Goal: Task Accomplishment & Management: Use online tool/utility

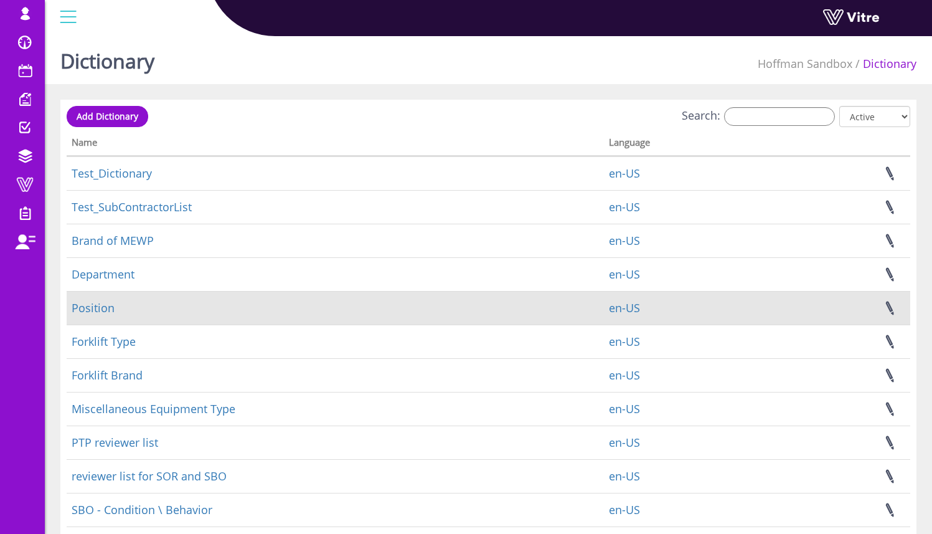
scroll to position [212, 0]
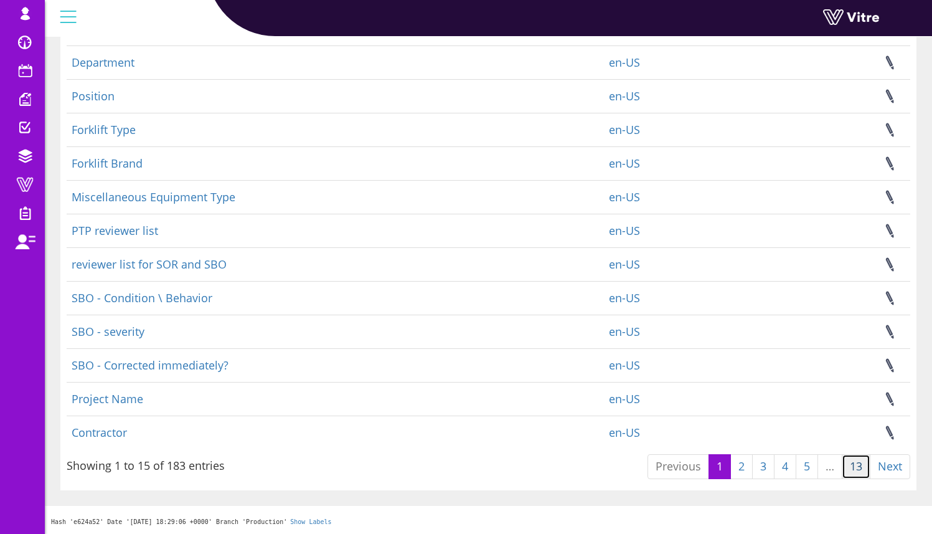
click at [854, 469] on link "13" at bounding box center [856, 466] width 29 height 25
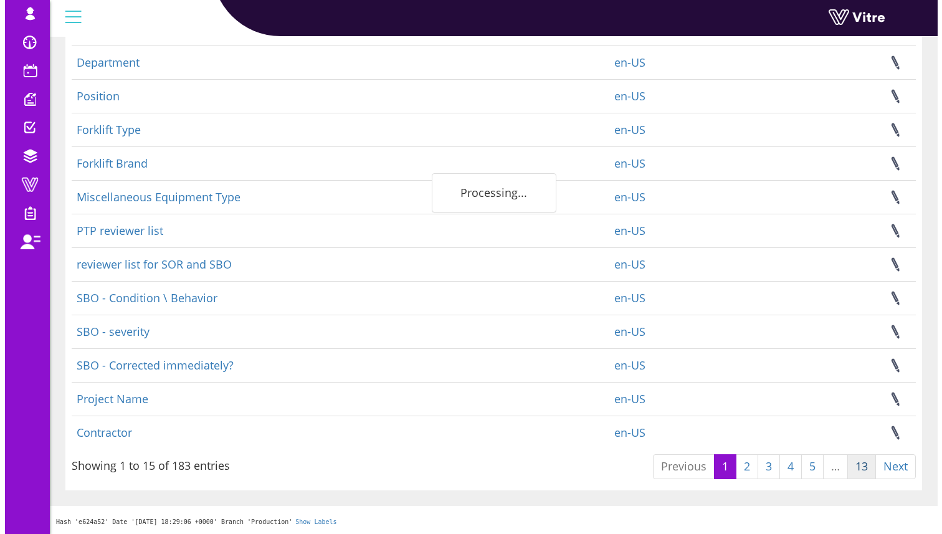
scroll to position [0, 0]
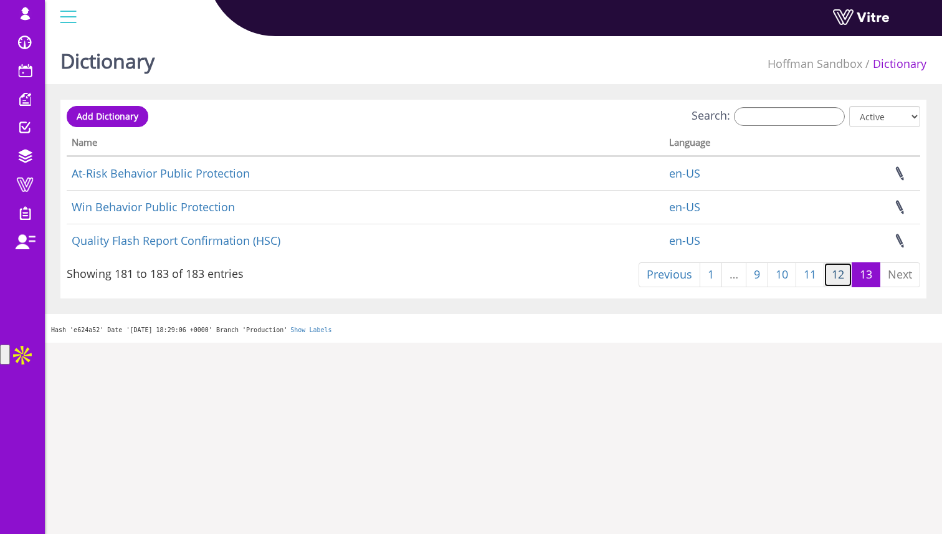
click at [831, 271] on link "12" at bounding box center [837, 274] width 29 height 25
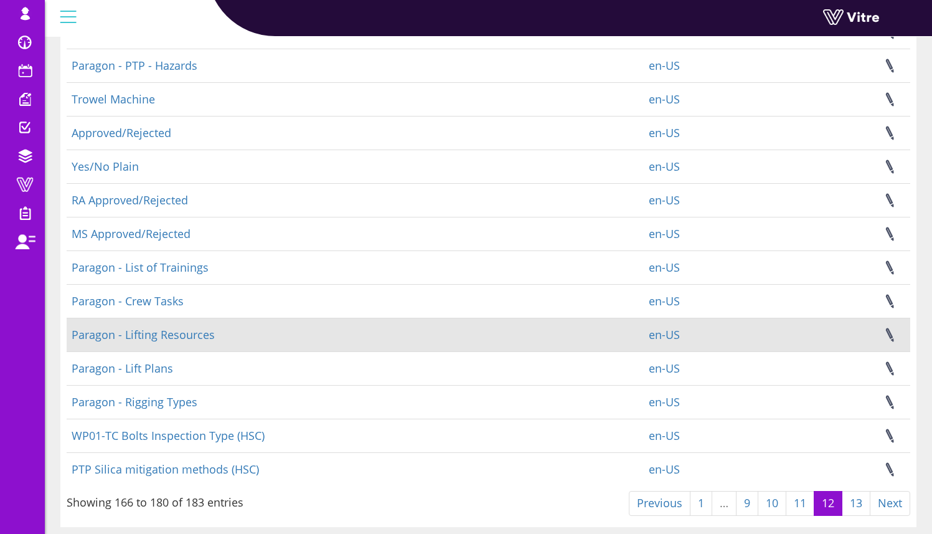
scroll to position [212, 0]
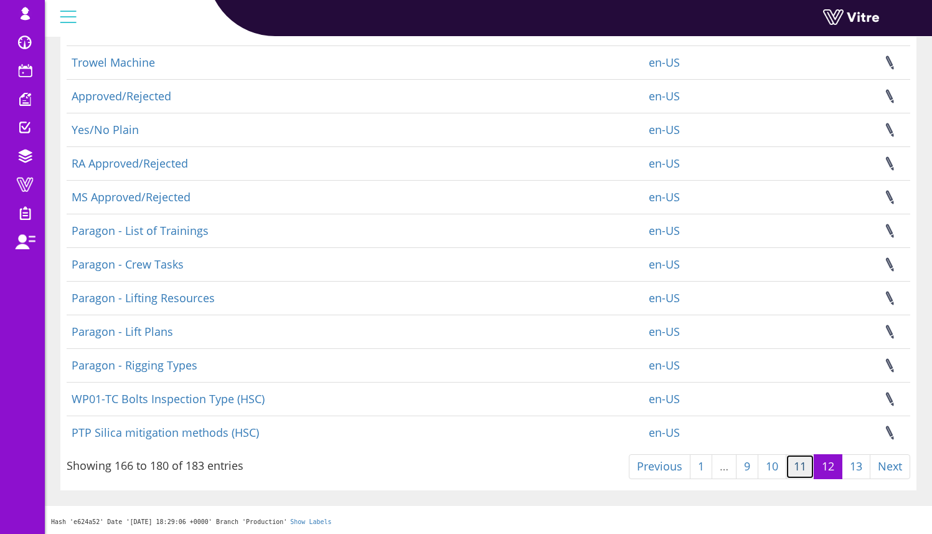
click at [804, 466] on link "11" at bounding box center [800, 466] width 29 height 25
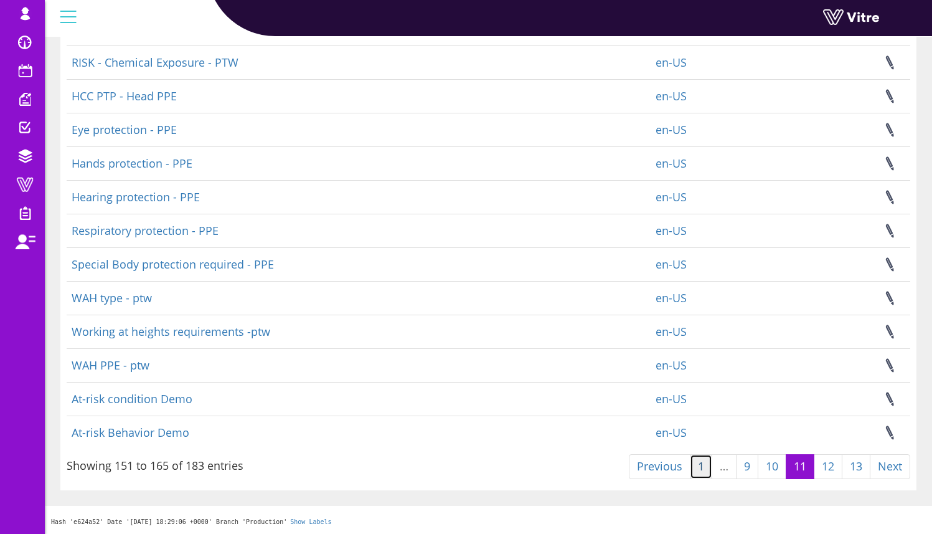
click at [698, 465] on link "1" at bounding box center [701, 466] width 22 height 25
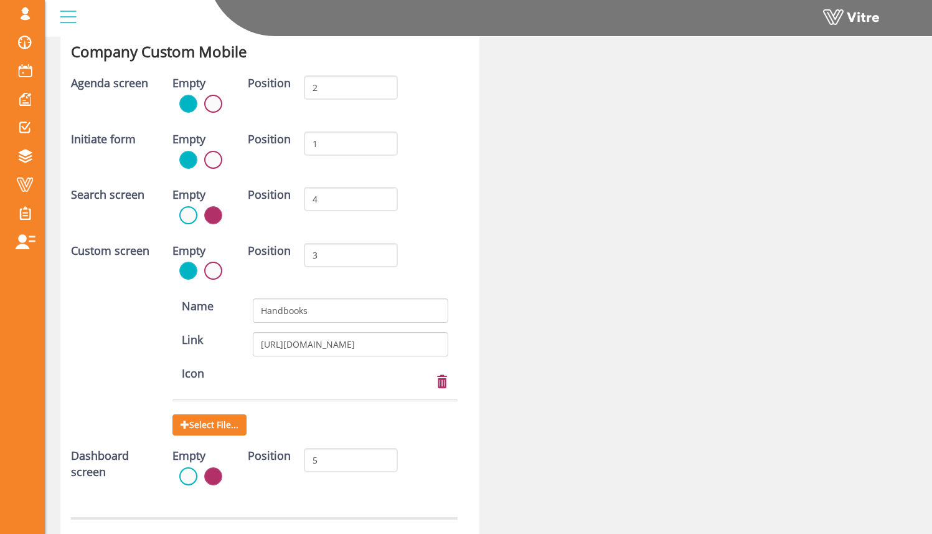
scroll to position [3443, 0]
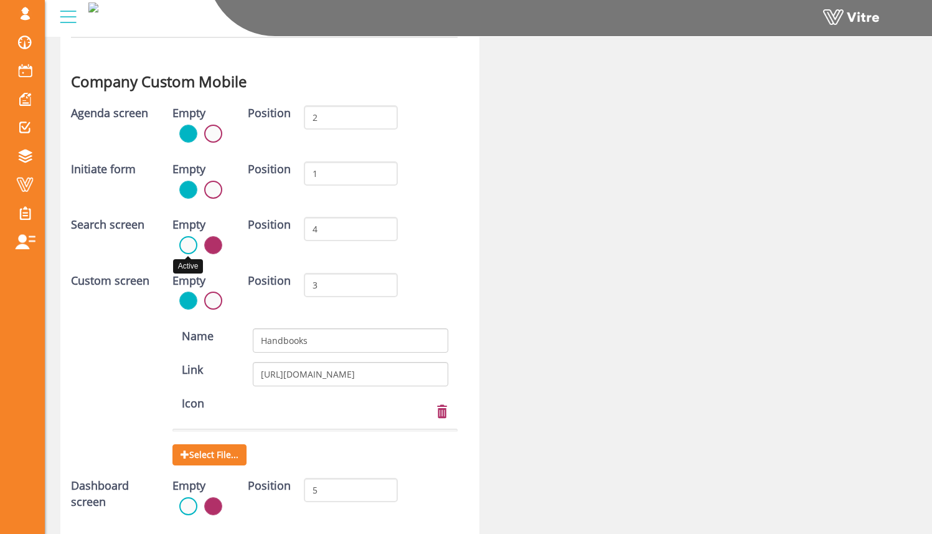
click at [189, 245] on label at bounding box center [188, 245] width 18 height 18
click at [0, 0] on input "radio" at bounding box center [0, 0] width 0 height 0
drag, startPoint x: 330, startPoint y: 280, endPoint x: 290, endPoint y: 286, distance: 40.3
click at [290, 286] on div "Position 3" at bounding box center [323, 290] width 169 height 34
type input "4"
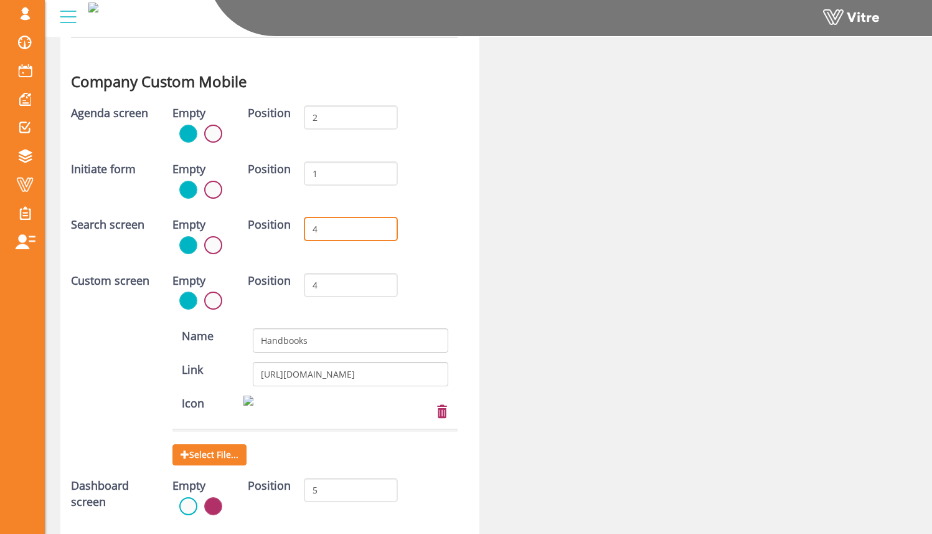
drag, startPoint x: 328, startPoint y: 229, endPoint x: 313, endPoint y: 229, distance: 14.9
click at [313, 229] on input "4" at bounding box center [351, 229] width 94 height 24
type input "3"
click at [455, 217] on div "Search screen Empty Position 3" at bounding box center [264, 240] width 405 height 46
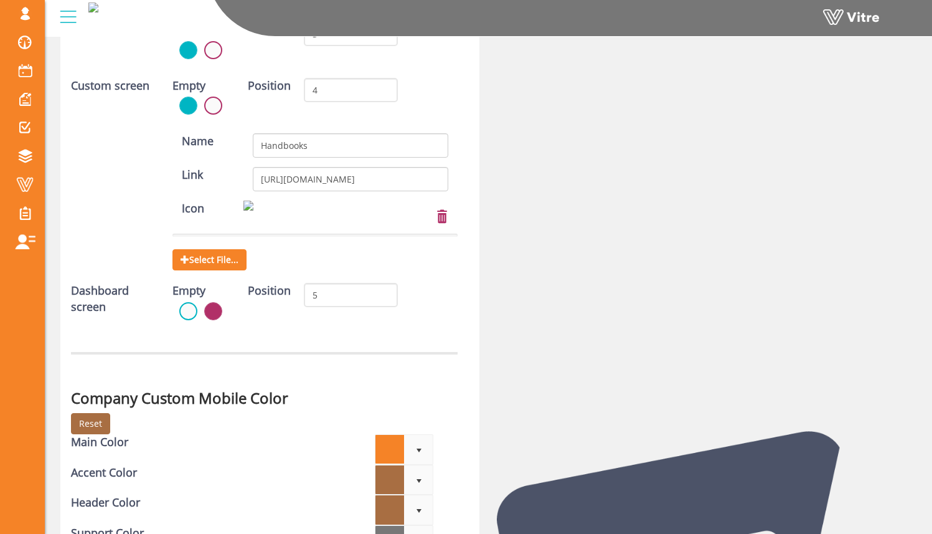
scroll to position [3990, 0]
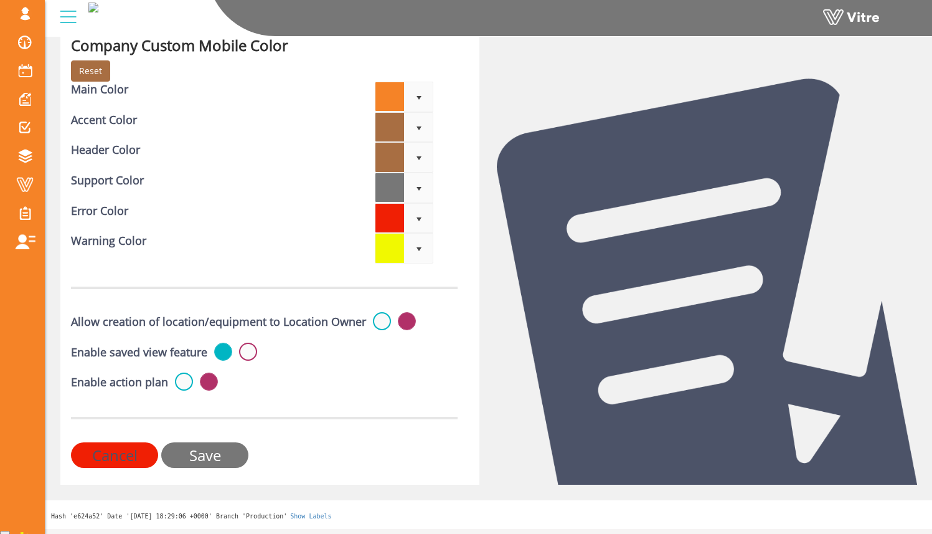
click at [223, 458] on input "Save" at bounding box center [204, 455] width 87 height 26
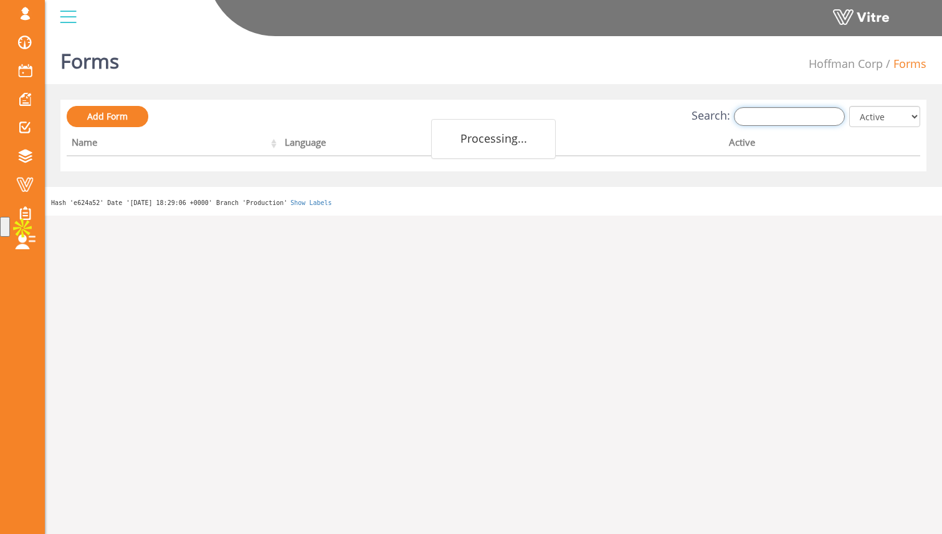
click at [759, 115] on input "Search:" at bounding box center [789, 116] width 111 height 19
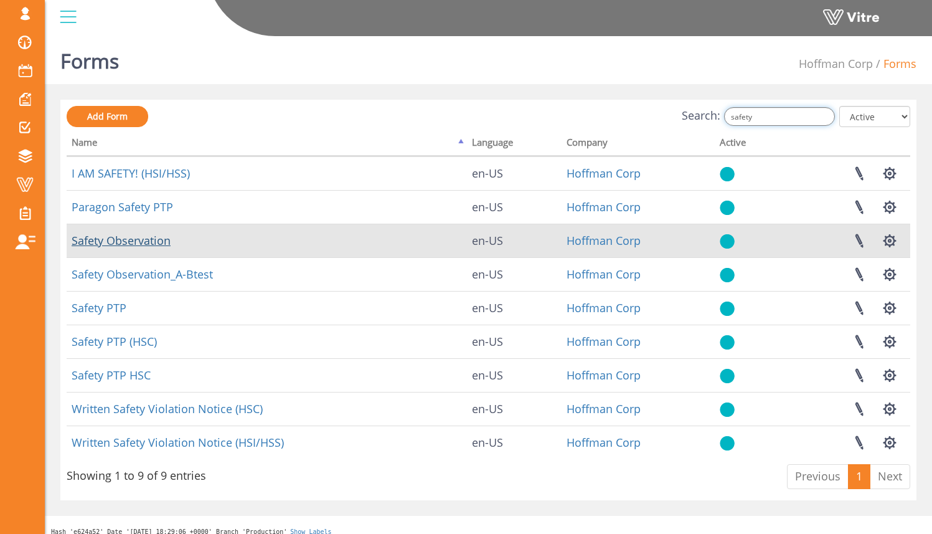
type input "safety"
click at [166, 244] on link "Safety Observation" at bounding box center [121, 240] width 99 height 15
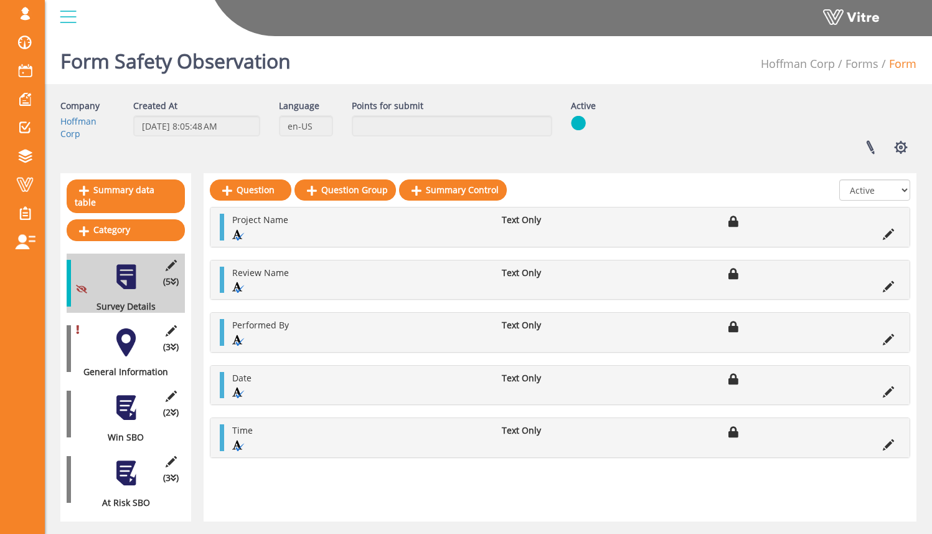
click at [382, 73] on div "Form Safety Observation [PERSON_NAME] Corp Forms Form" at bounding box center [488, 57] width 887 height 53
click at [139, 340] on div at bounding box center [126, 342] width 28 height 28
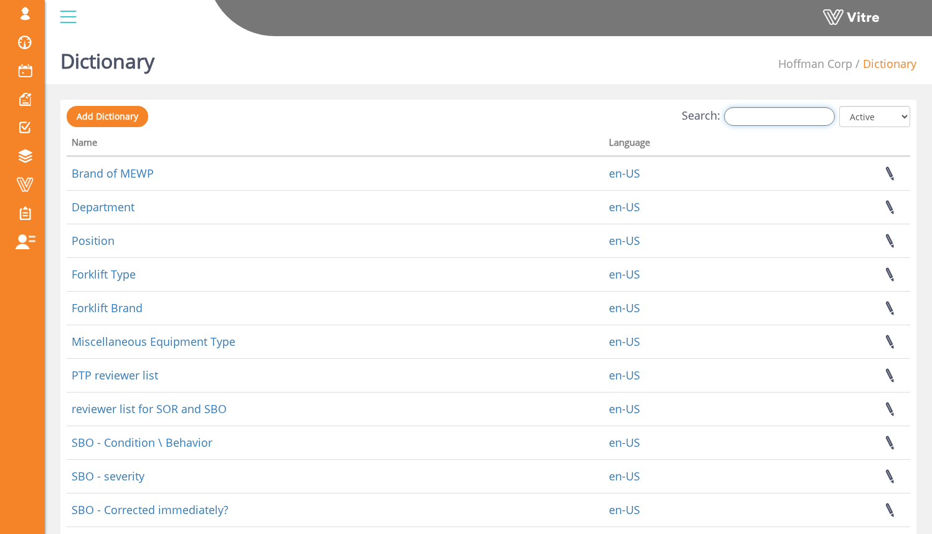
click at [820, 116] on input "Search:" at bounding box center [779, 116] width 111 height 19
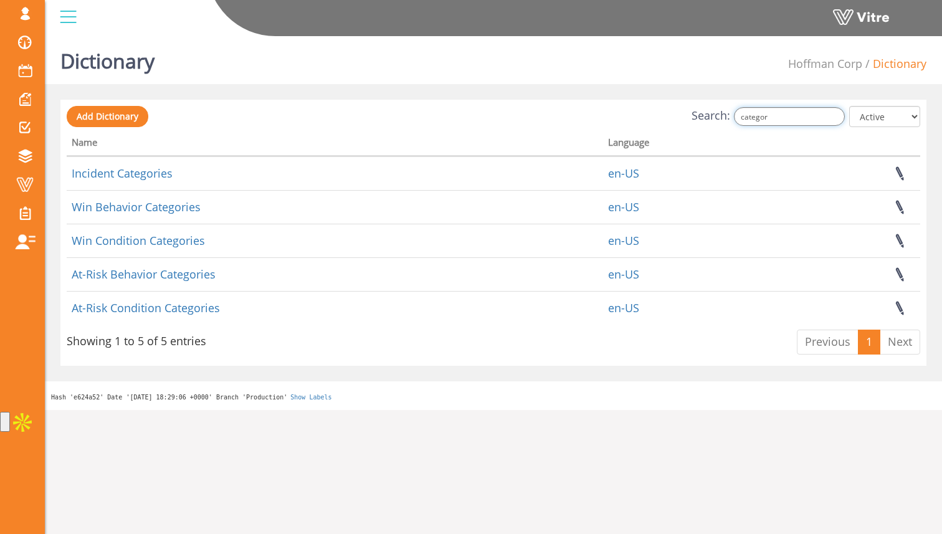
type input "categor"
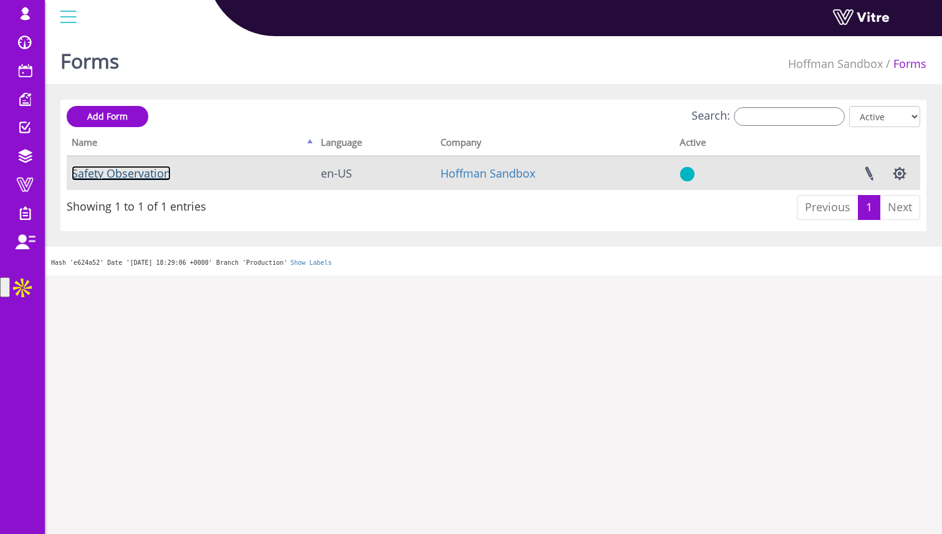
click at [168, 177] on link "Safety Observation" at bounding box center [121, 173] width 99 height 15
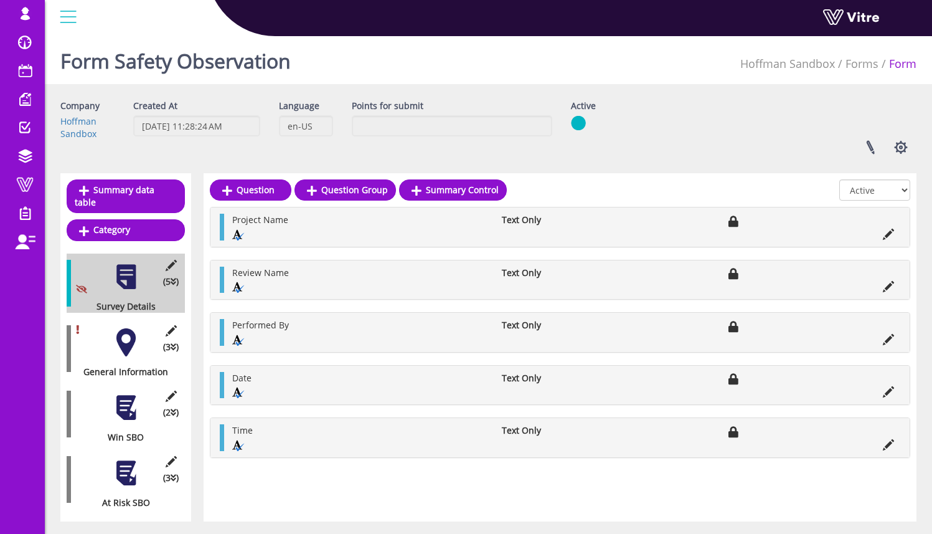
click at [131, 328] on div at bounding box center [126, 342] width 28 height 28
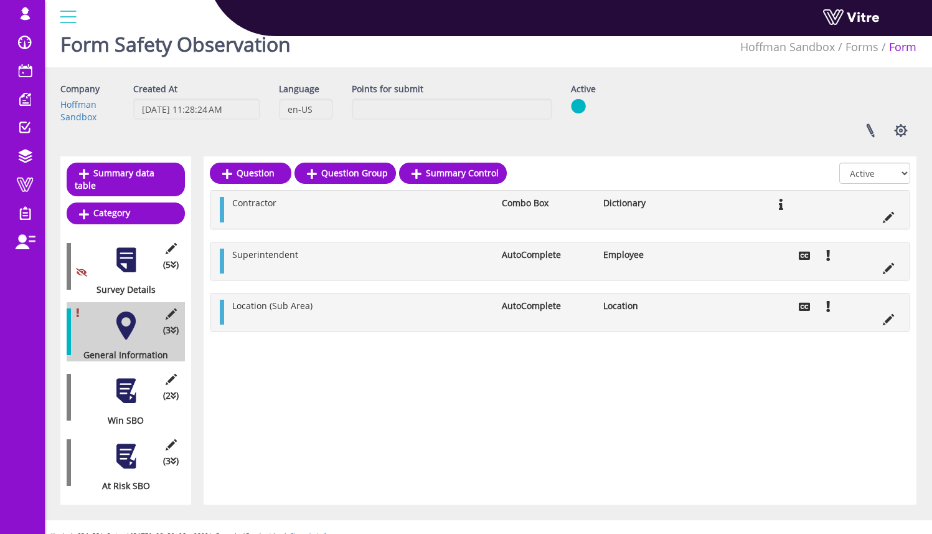
scroll to position [19, 0]
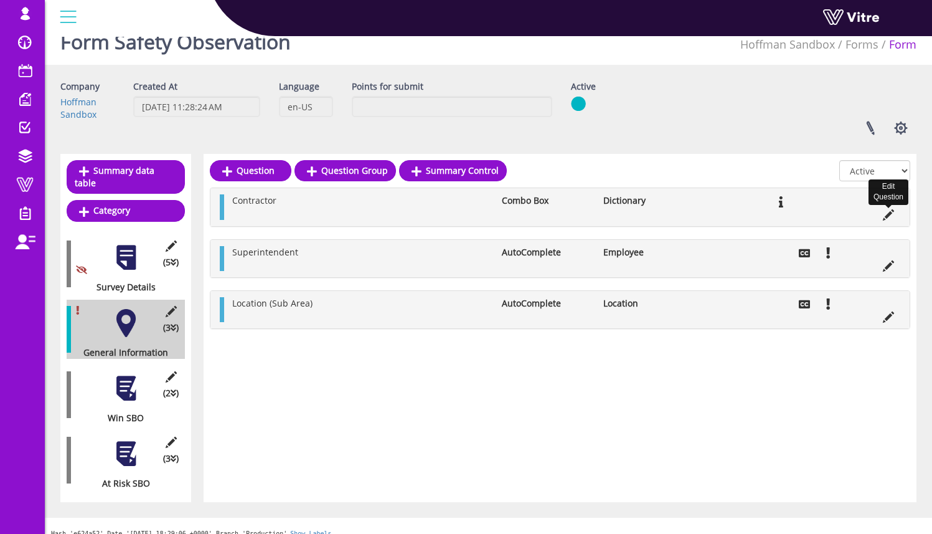
click at [889, 214] on icon at bounding box center [888, 214] width 11 height 11
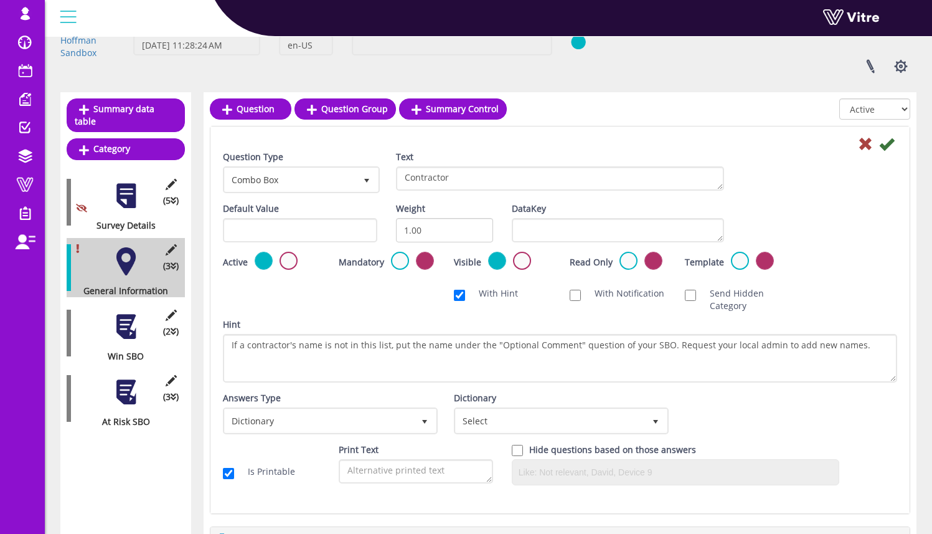
scroll to position [137, 0]
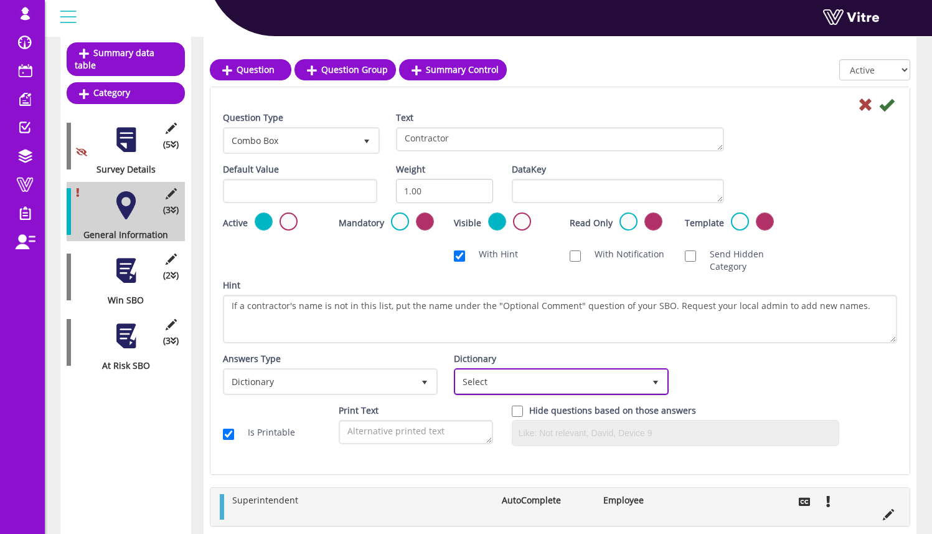
click at [570, 376] on span "Select" at bounding box center [550, 381] width 189 height 22
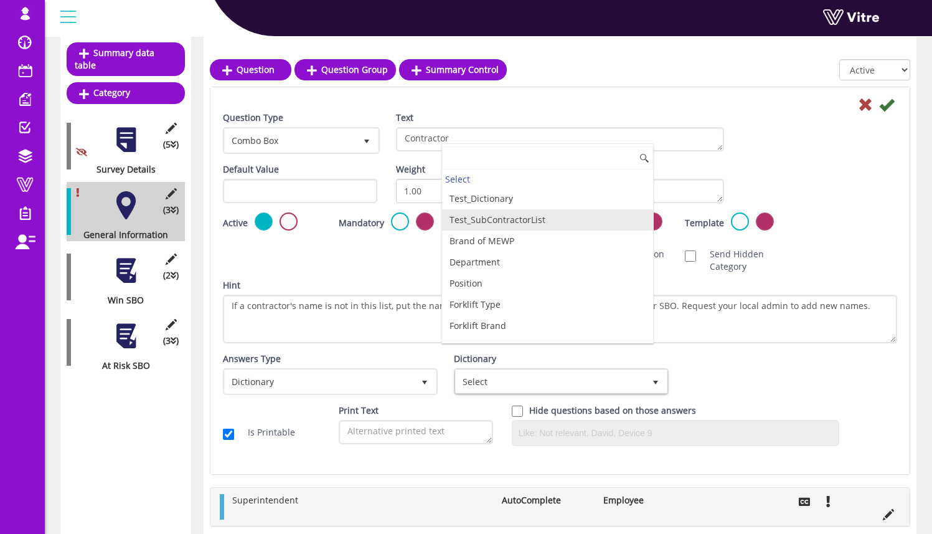
click at [558, 215] on li "Test_SubContractorList" at bounding box center [547, 219] width 211 height 21
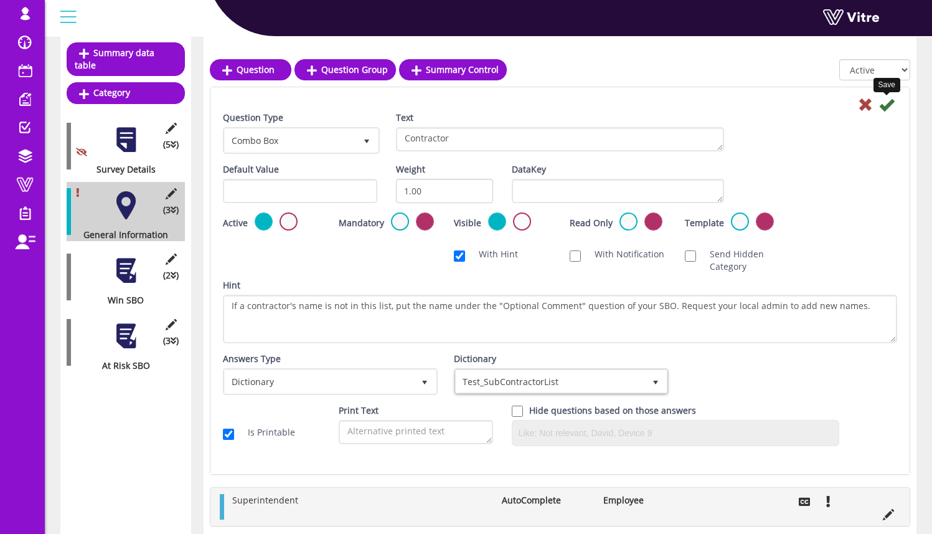
click at [884, 106] on icon at bounding box center [886, 104] width 15 height 15
click at [887, 105] on icon at bounding box center [886, 104] width 15 height 15
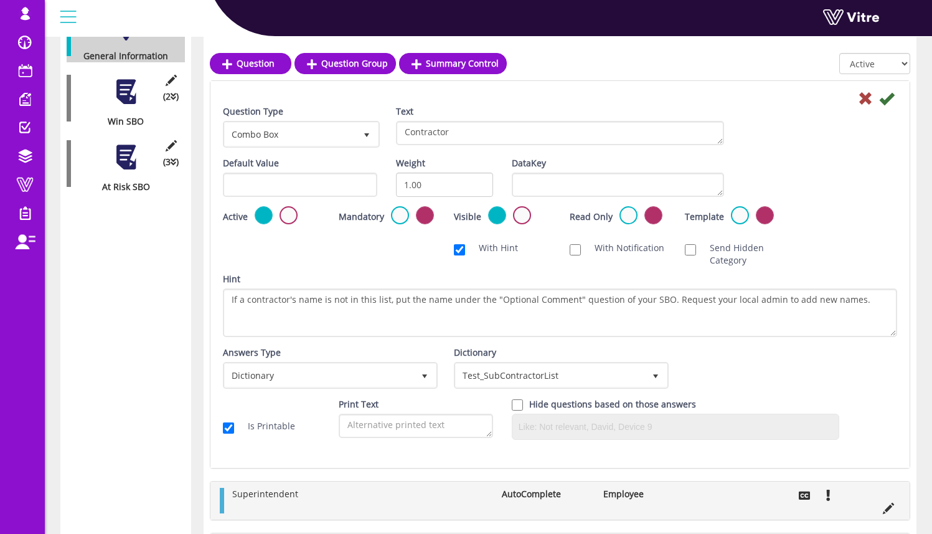
scroll to position [364, 0]
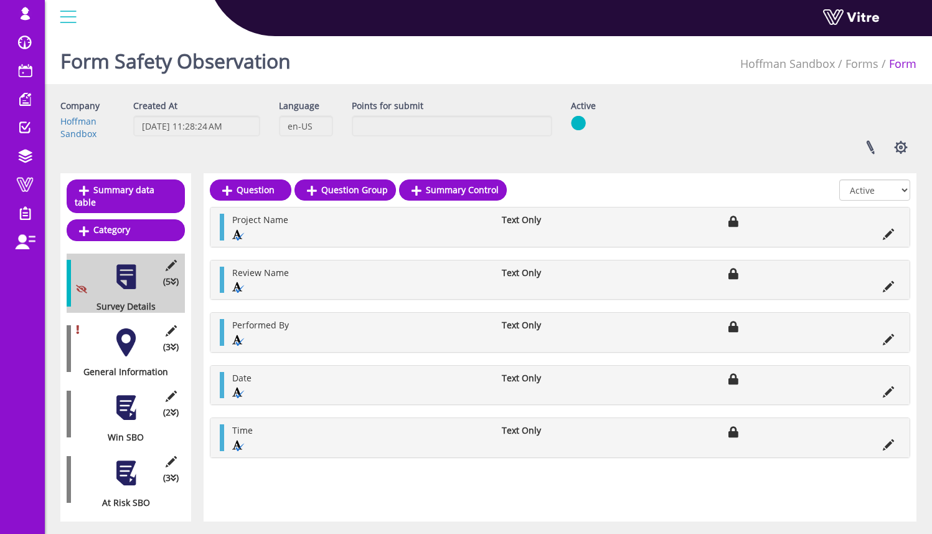
click at [138, 328] on div at bounding box center [126, 342] width 28 height 28
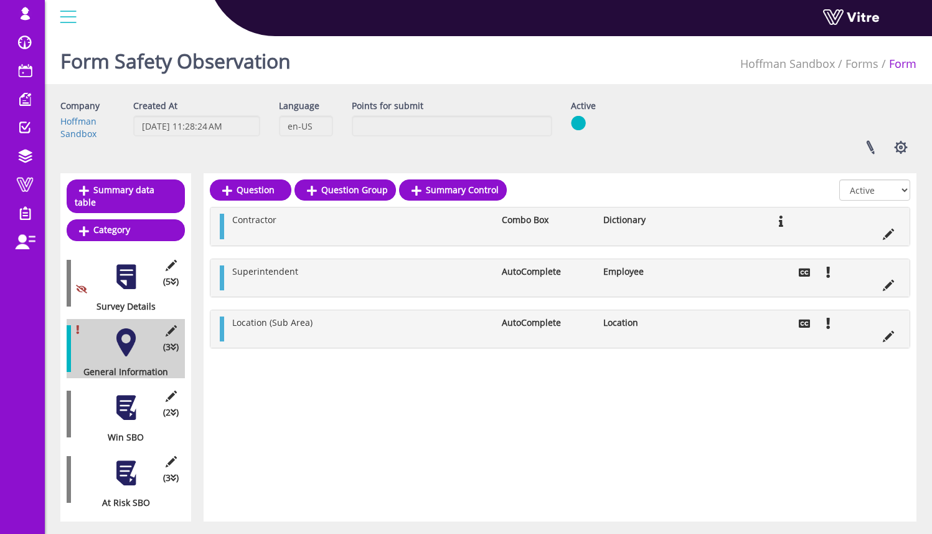
scroll to position [19, 0]
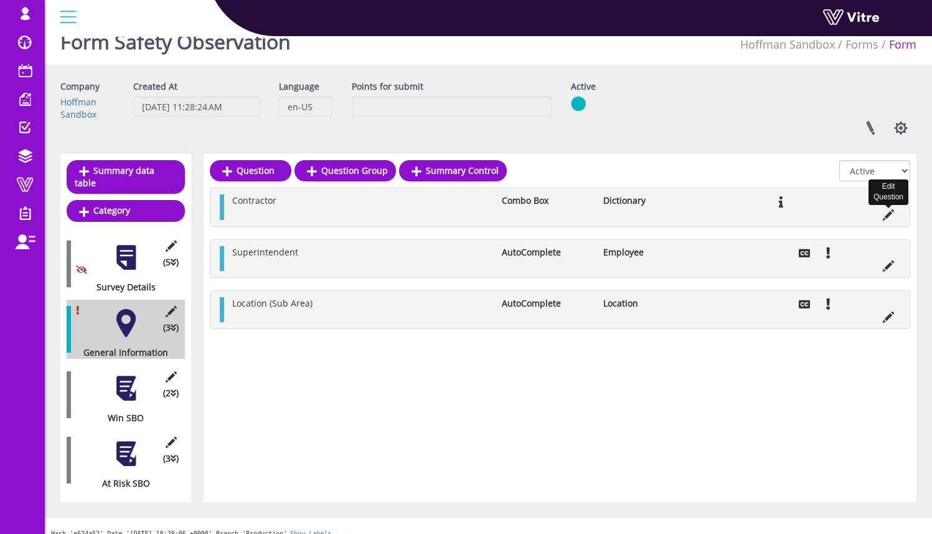
click at [887, 214] on icon at bounding box center [888, 214] width 11 height 11
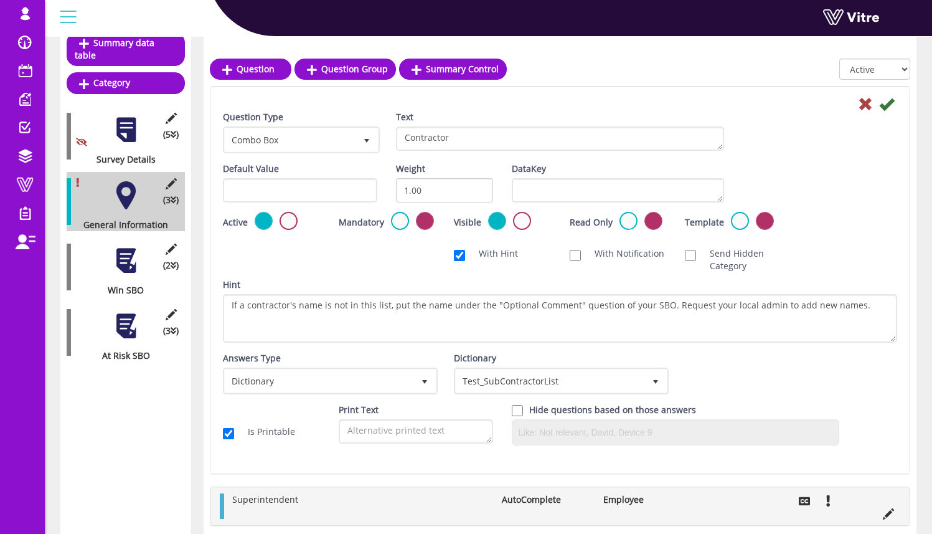
scroll to position [150, 0]
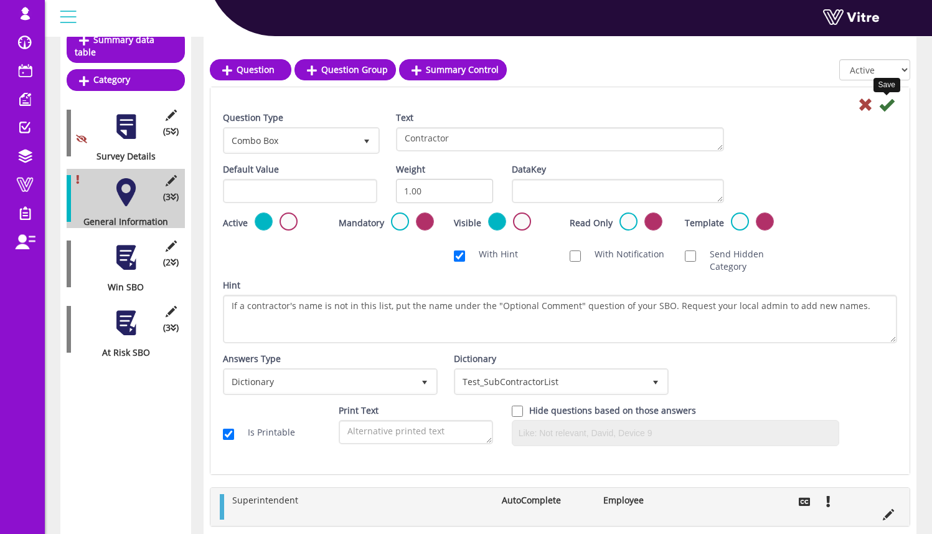
click at [891, 102] on icon at bounding box center [886, 104] width 15 height 15
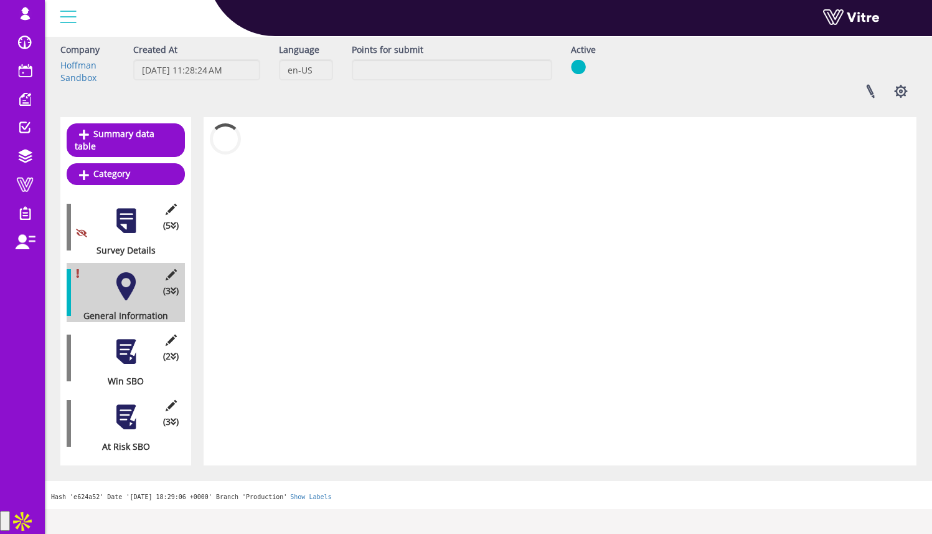
scroll to position [19, 0]
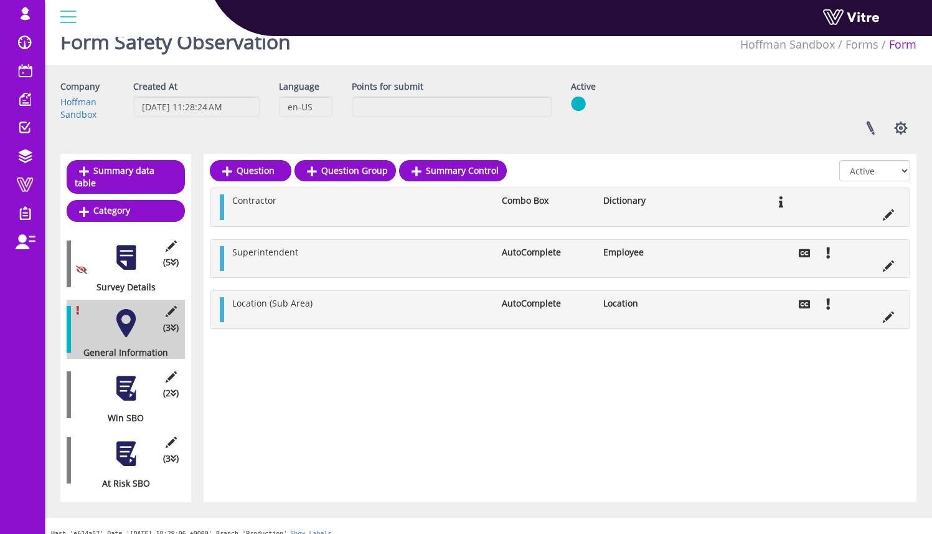
click at [135, 389] on div at bounding box center [126, 388] width 28 height 28
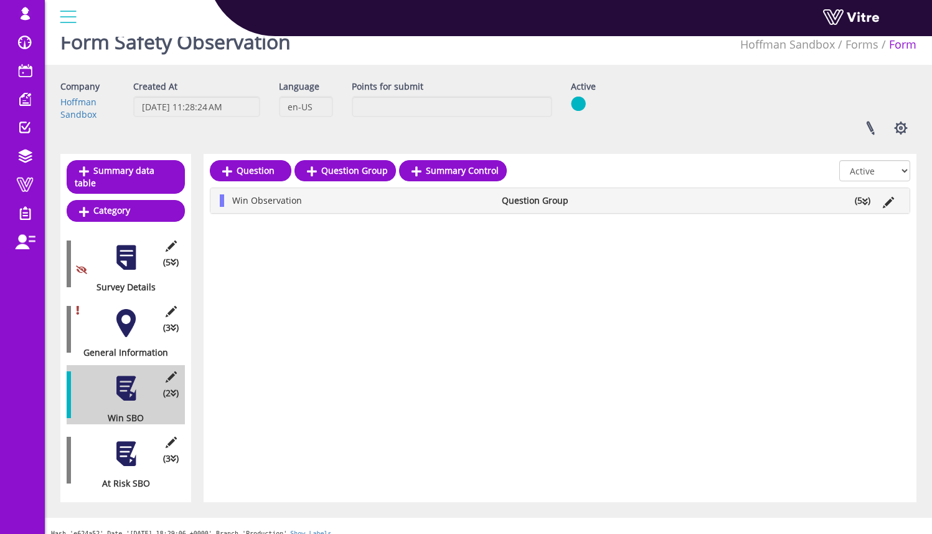
click at [232, 201] on li "Win Observation" at bounding box center [361, 200] width 270 height 12
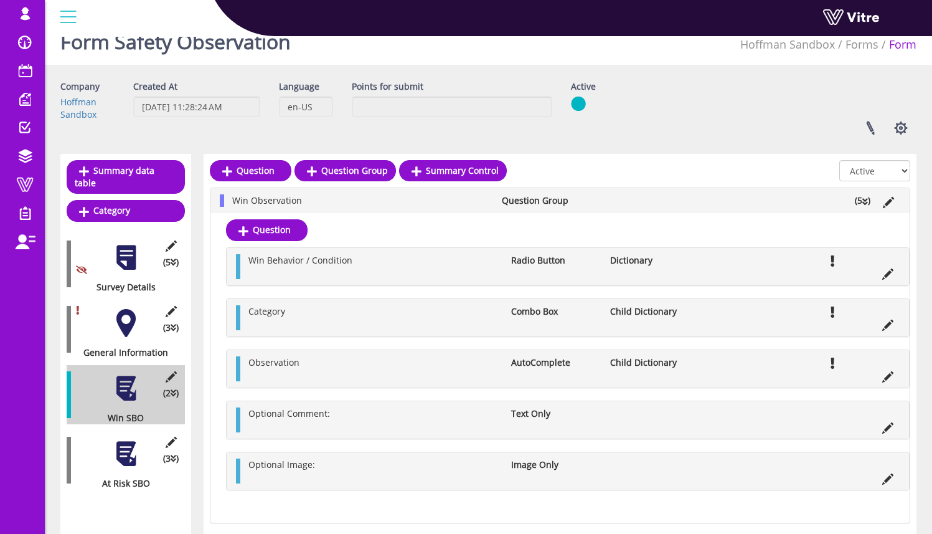
scroll to position [59, 0]
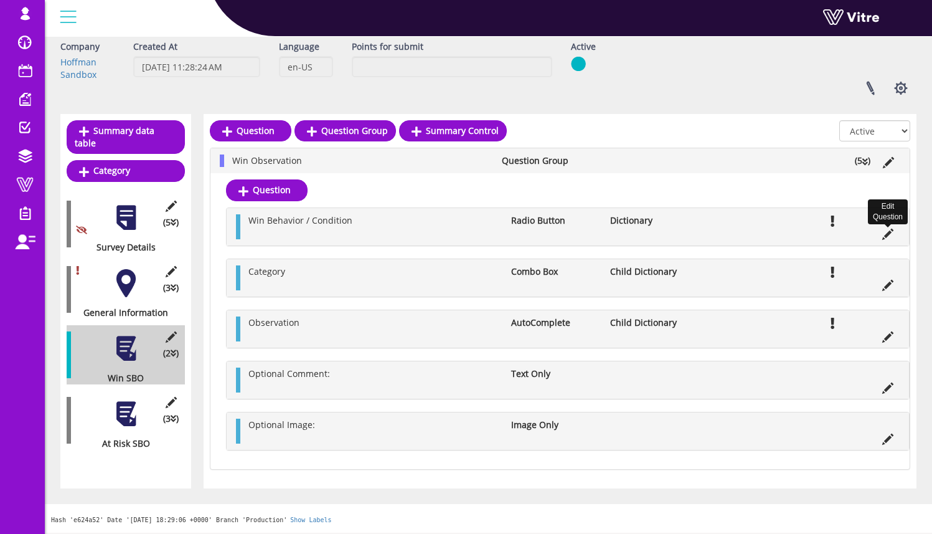
click at [887, 236] on icon at bounding box center [887, 234] width 11 height 11
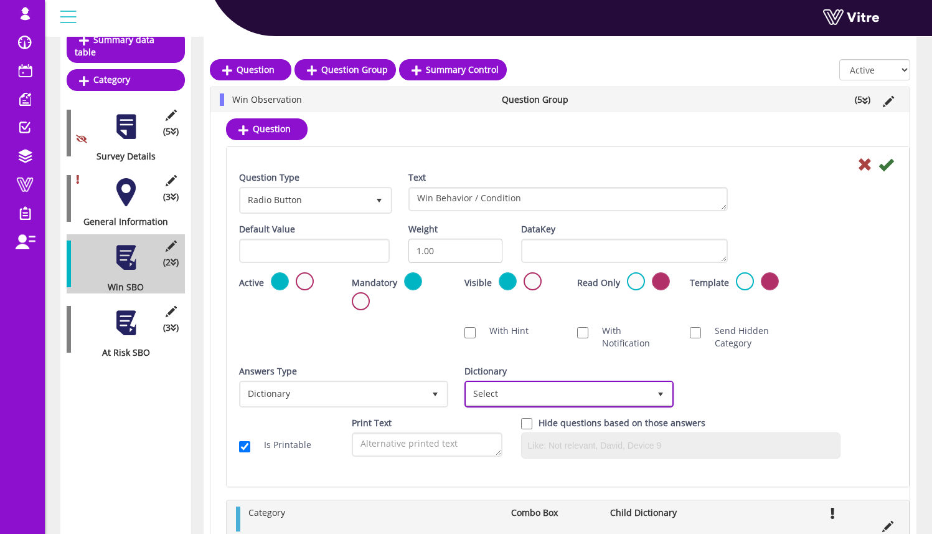
click at [608, 397] on span "Select" at bounding box center [557, 393] width 183 height 22
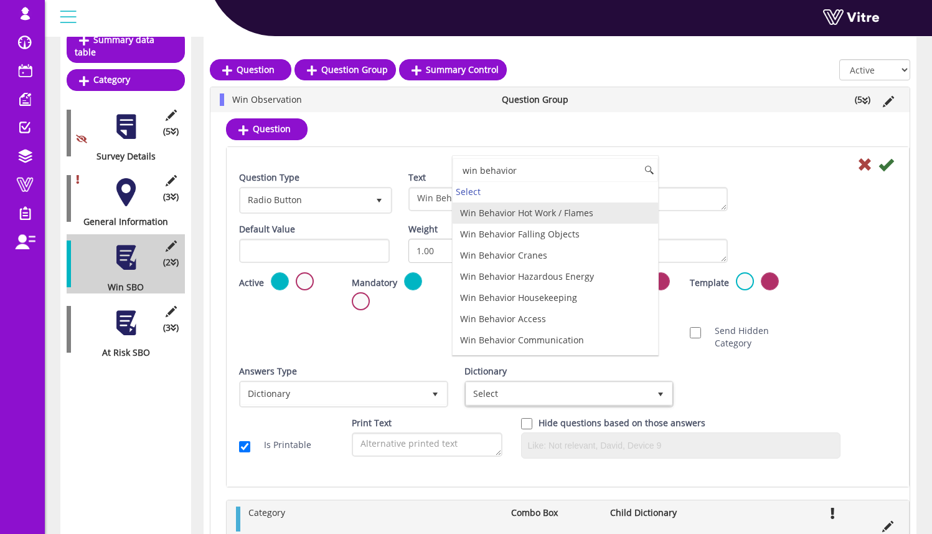
scroll to position [249, 0]
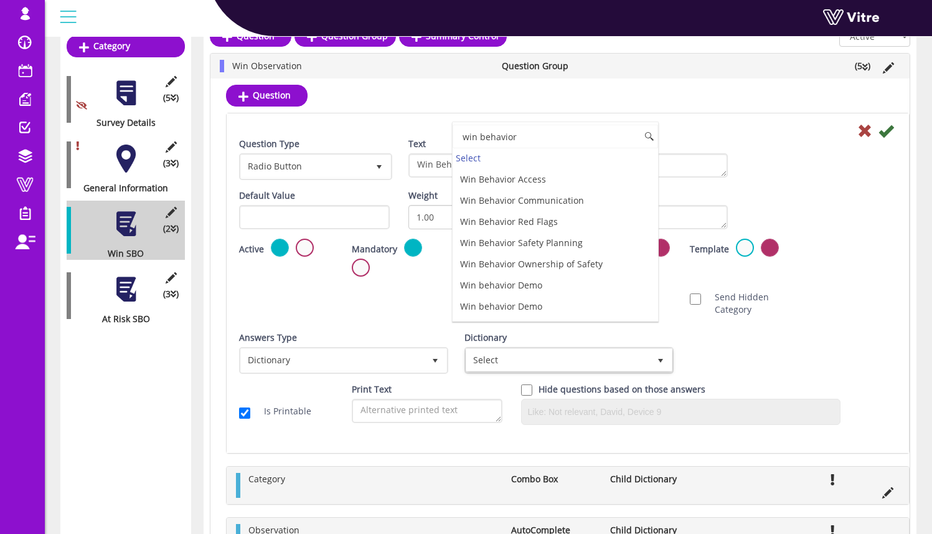
type input "win behavior"
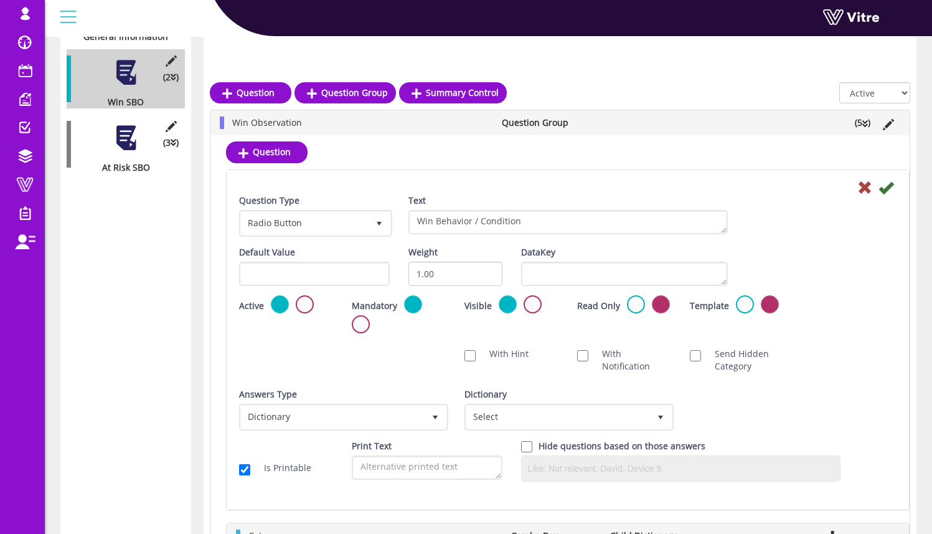
scroll to position [369, 0]
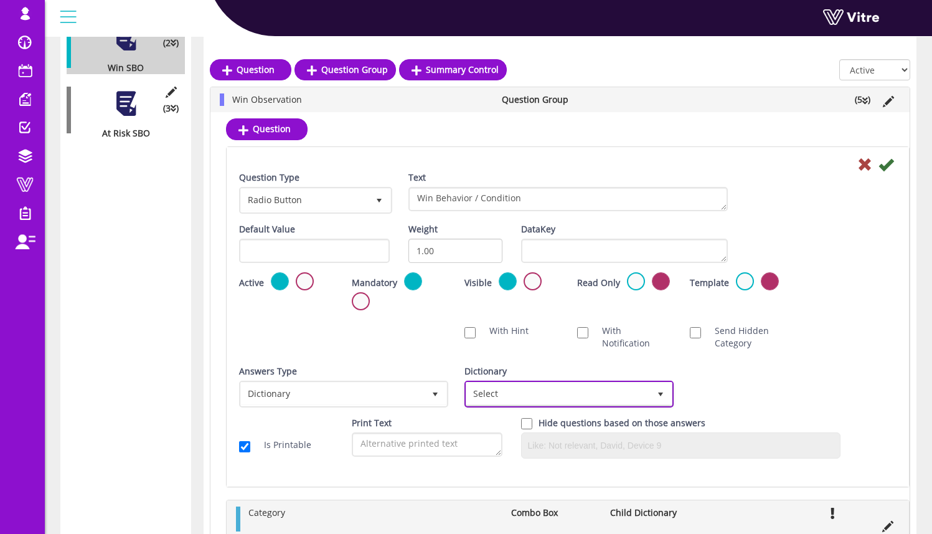
click at [542, 382] on span "Select" at bounding box center [569, 394] width 207 height 24
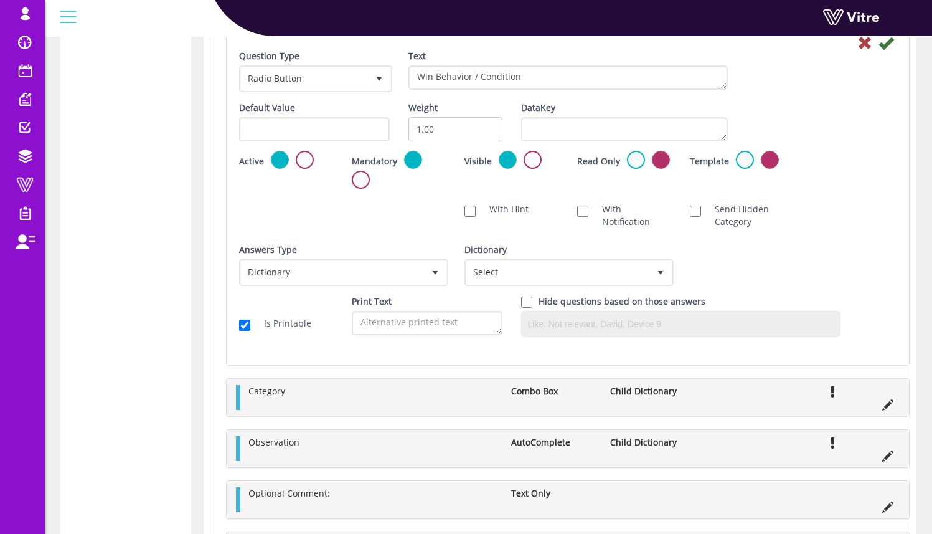
scroll to position [458, 0]
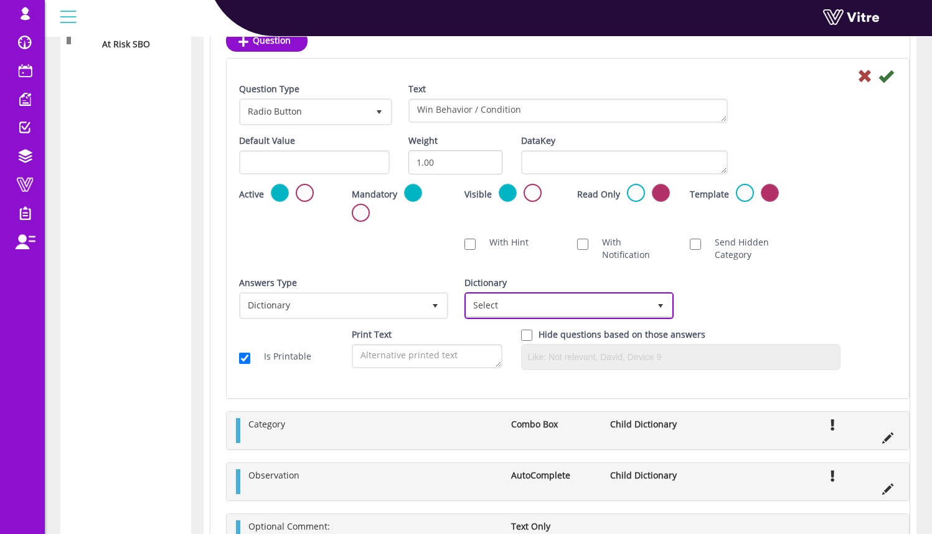
click at [519, 310] on span "Select" at bounding box center [557, 305] width 183 height 22
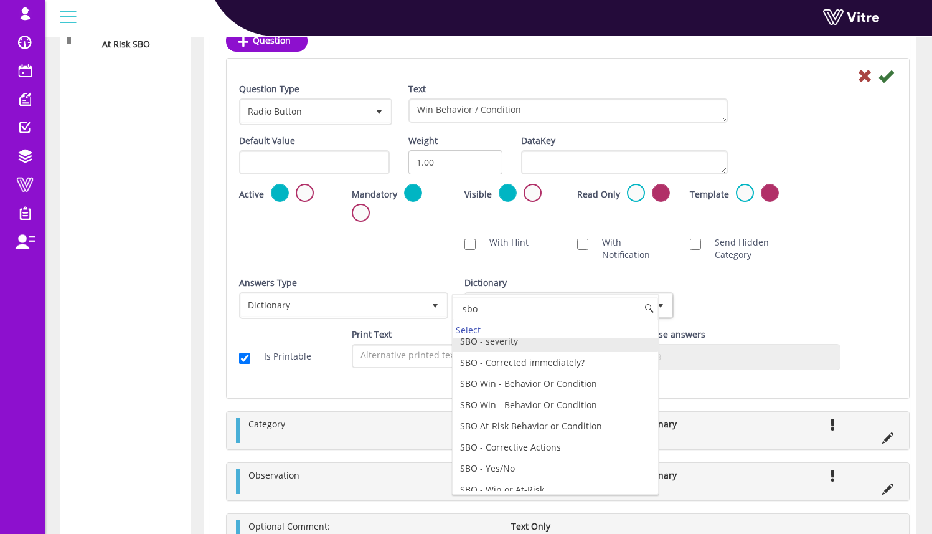
scroll to position [59, 0]
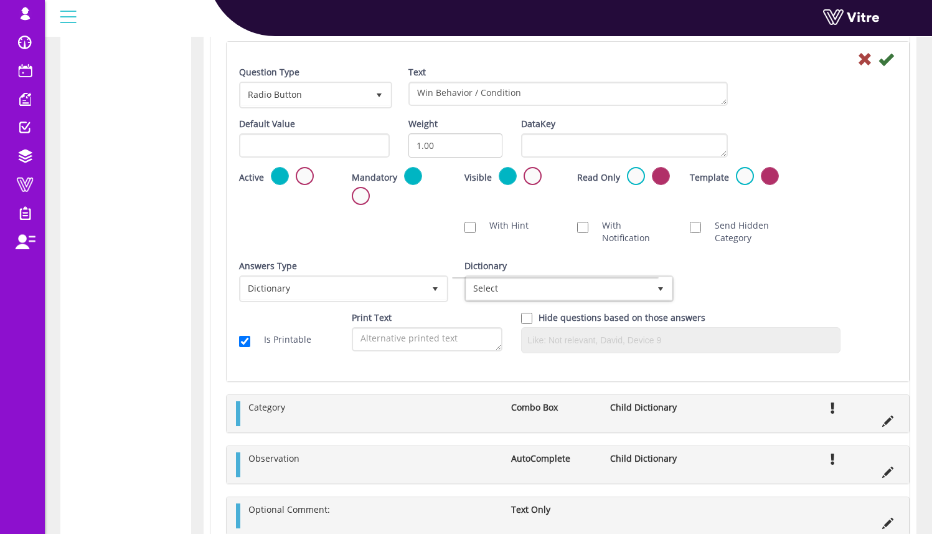
type input "sbo"
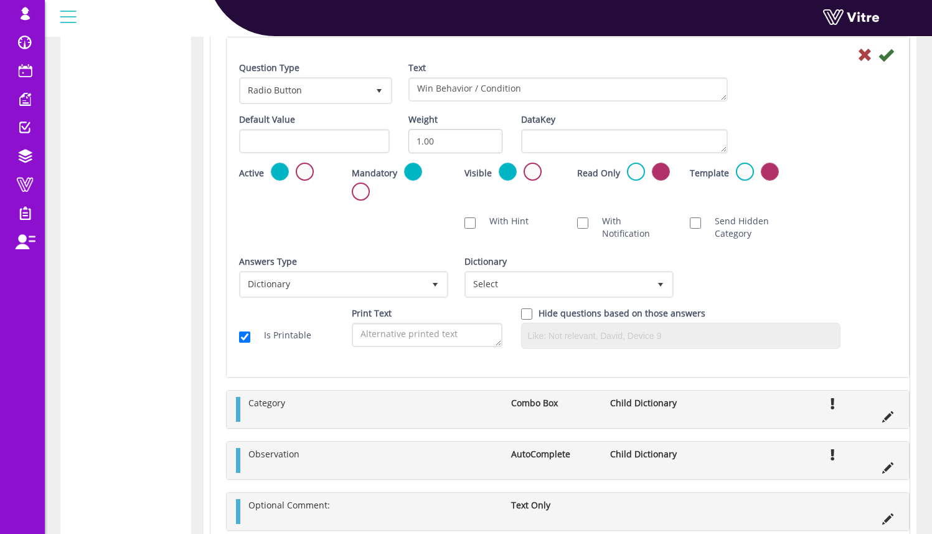
scroll to position [481, 0]
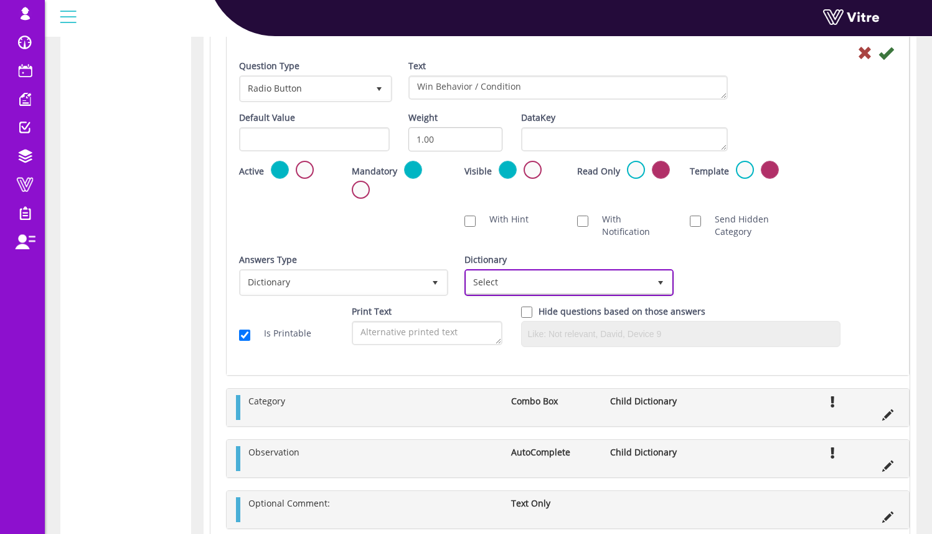
click at [578, 283] on span "Select" at bounding box center [557, 282] width 183 height 22
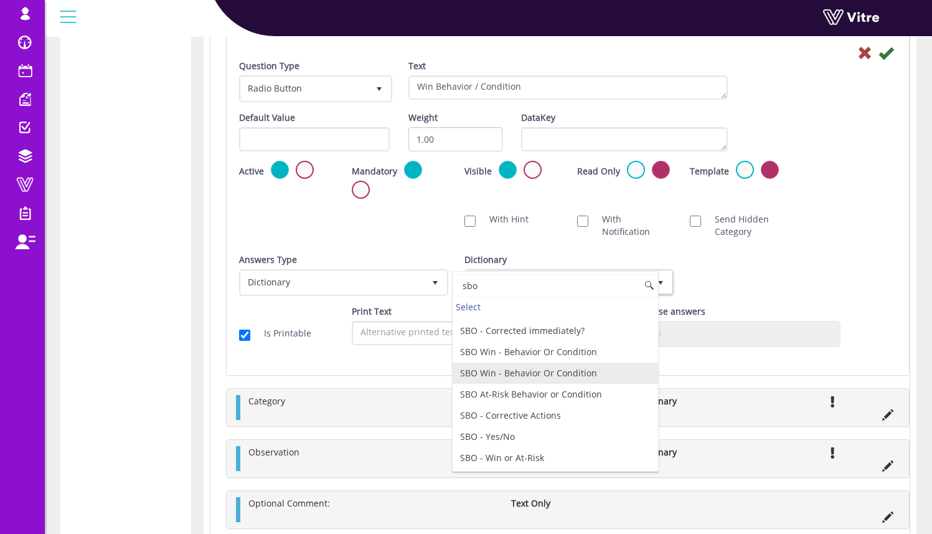
click at [580, 372] on li "SBO Win - Behavior Or Condition" at bounding box center [556, 372] width 206 height 21
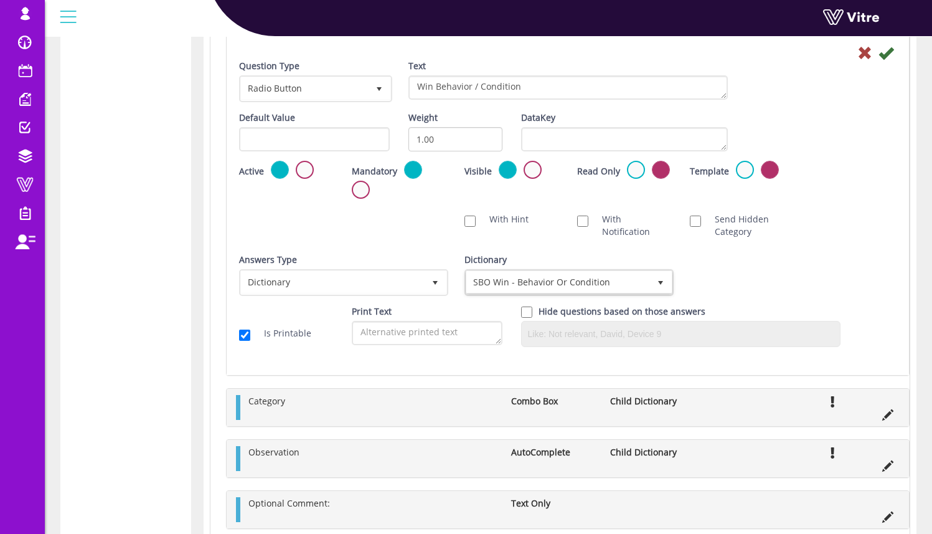
click at [719, 253] on div "Answers Type Dictionary 1 Answers Type Dictionary 1 Module Select Form Context …" at bounding box center [568, 279] width 676 height 52
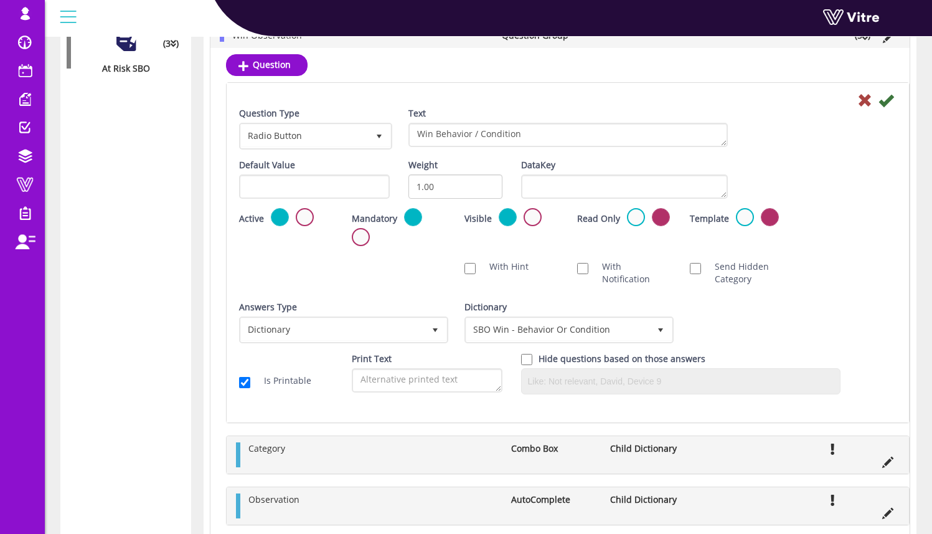
scroll to position [412, 0]
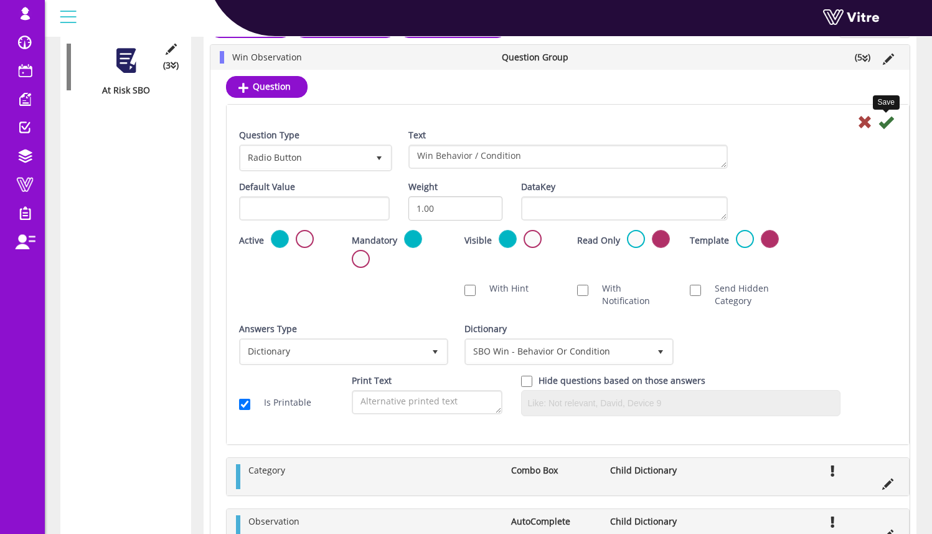
click at [889, 121] on icon at bounding box center [886, 122] width 15 height 15
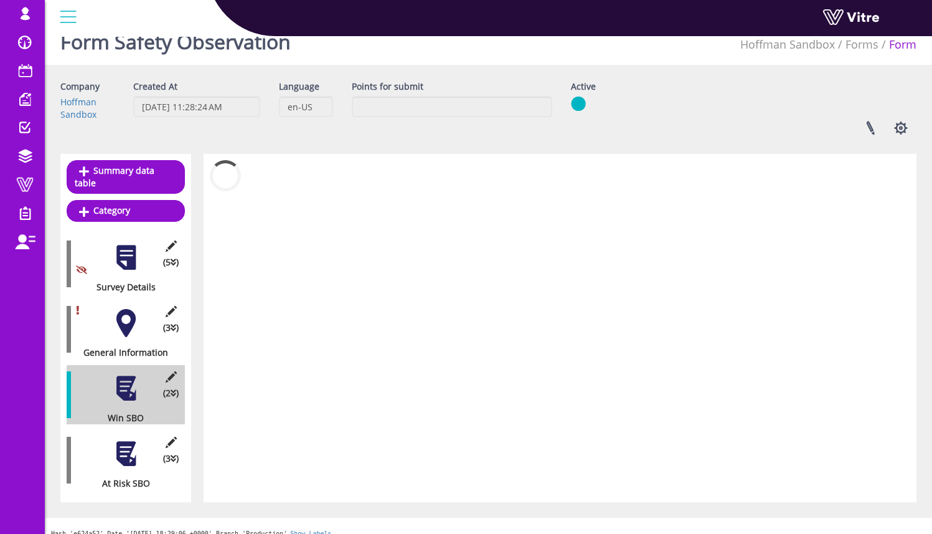
scroll to position [59, 0]
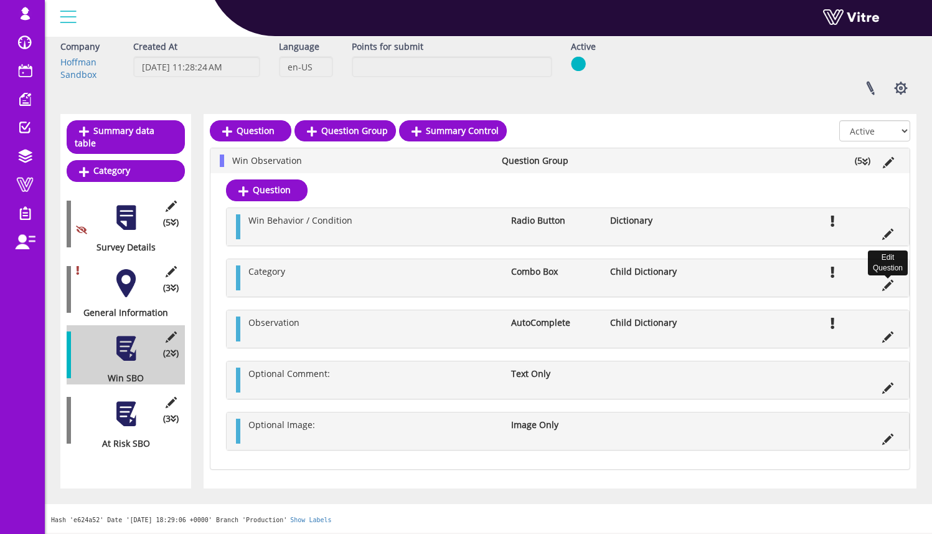
click at [890, 286] on icon at bounding box center [887, 285] width 11 height 11
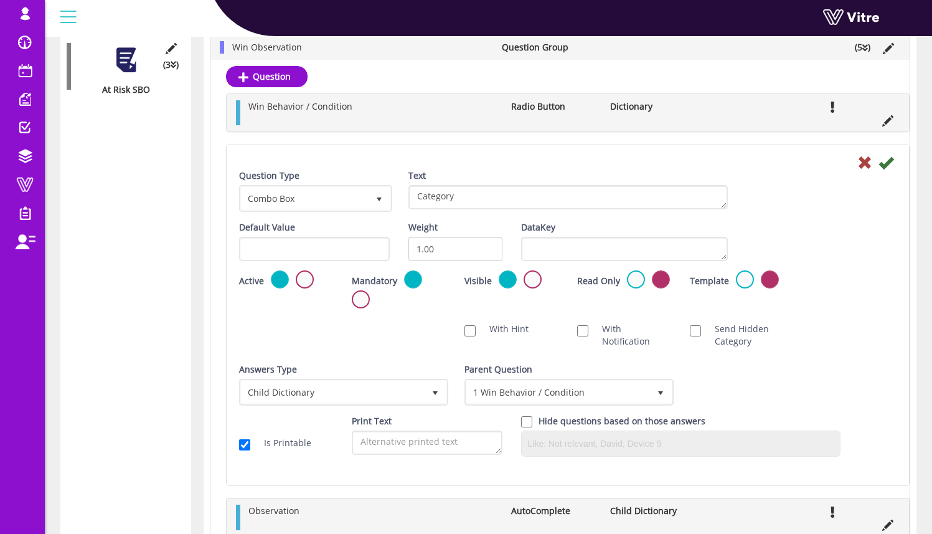
scroll to position [404, 0]
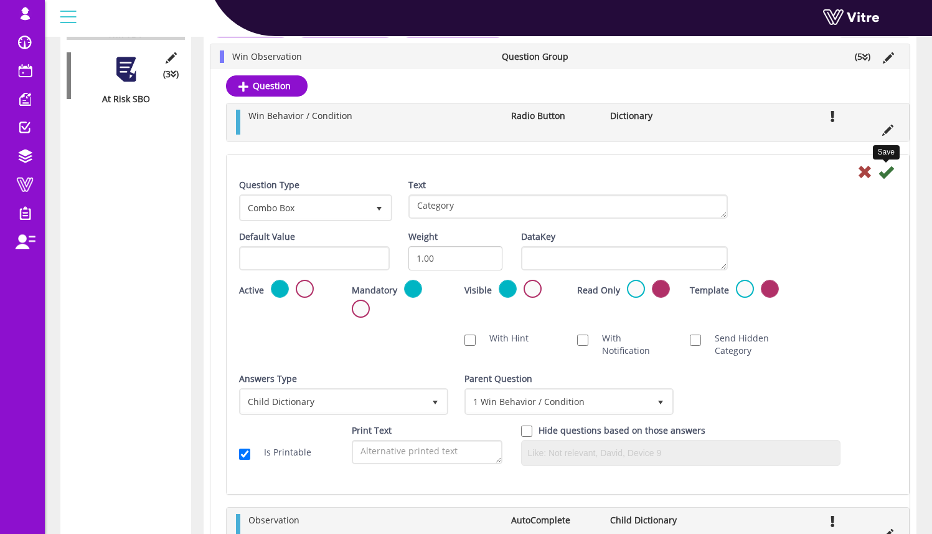
click at [890, 171] on icon at bounding box center [886, 171] width 15 height 15
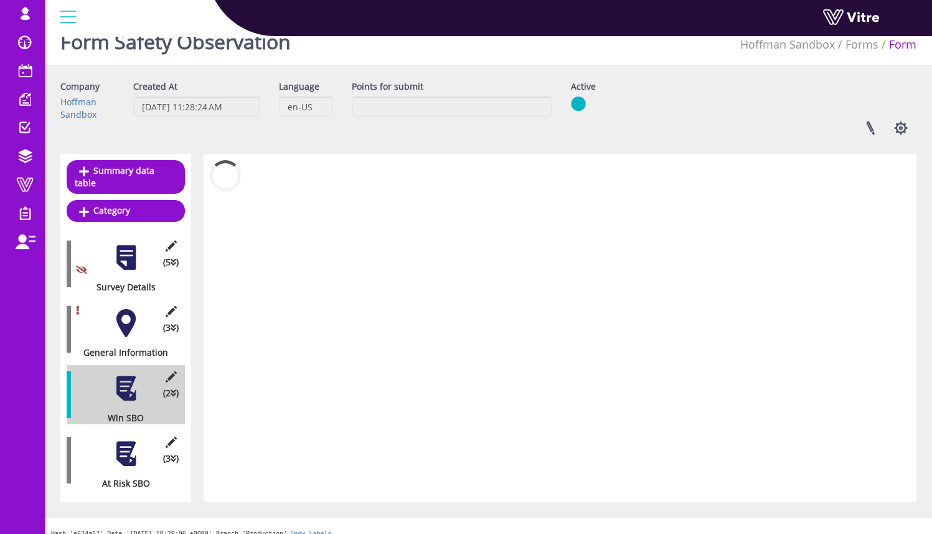
scroll to position [59, 0]
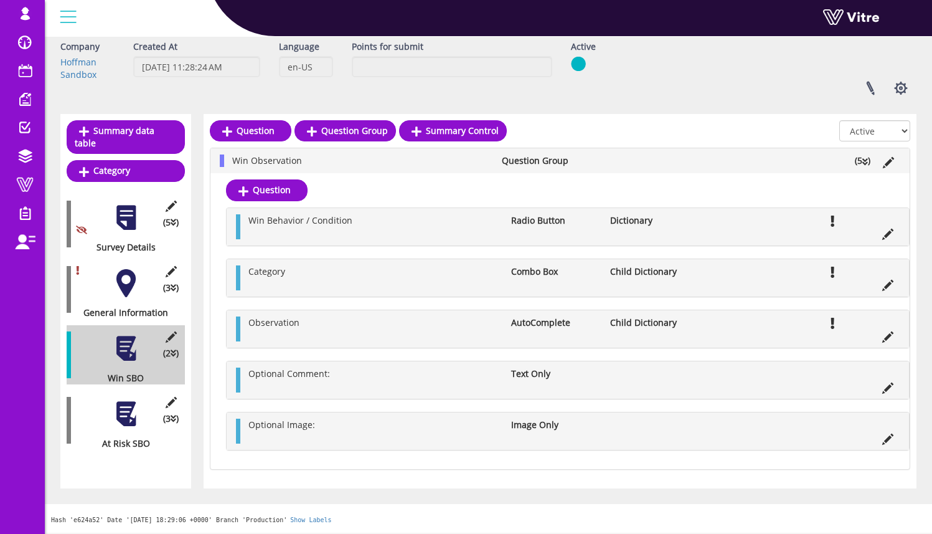
click at [115, 400] on div at bounding box center [126, 414] width 28 height 28
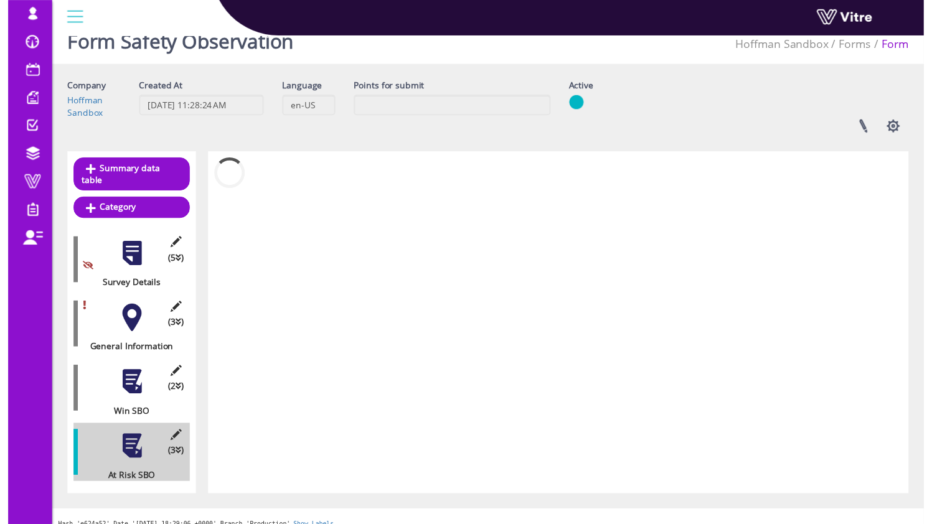
scroll to position [29, 0]
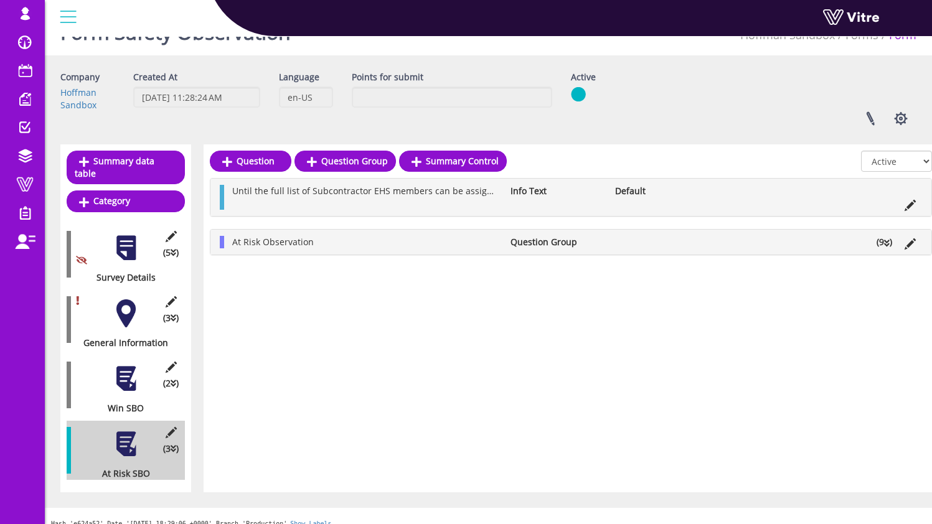
click at [224, 244] on div "At Risk Observation Question Group (9 )" at bounding box center [570, 242] width 721 height 25
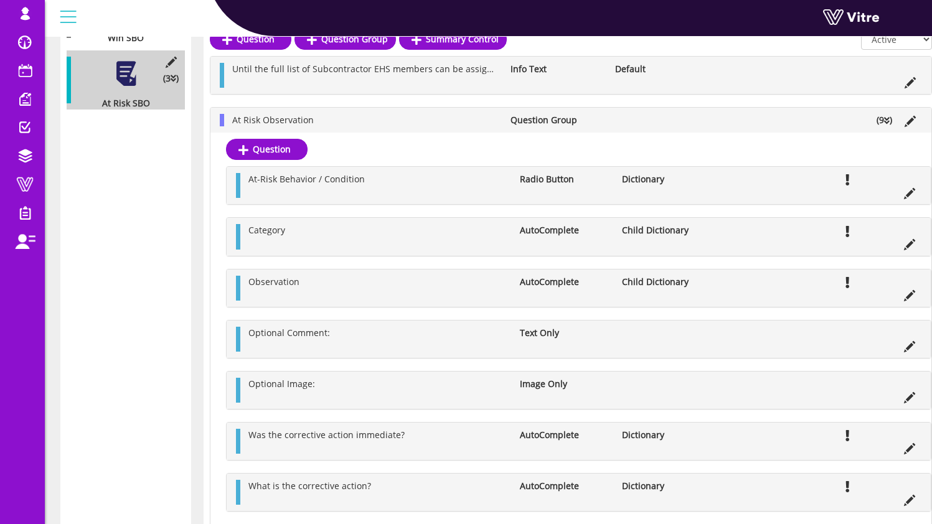
scroll to position [407, 0]
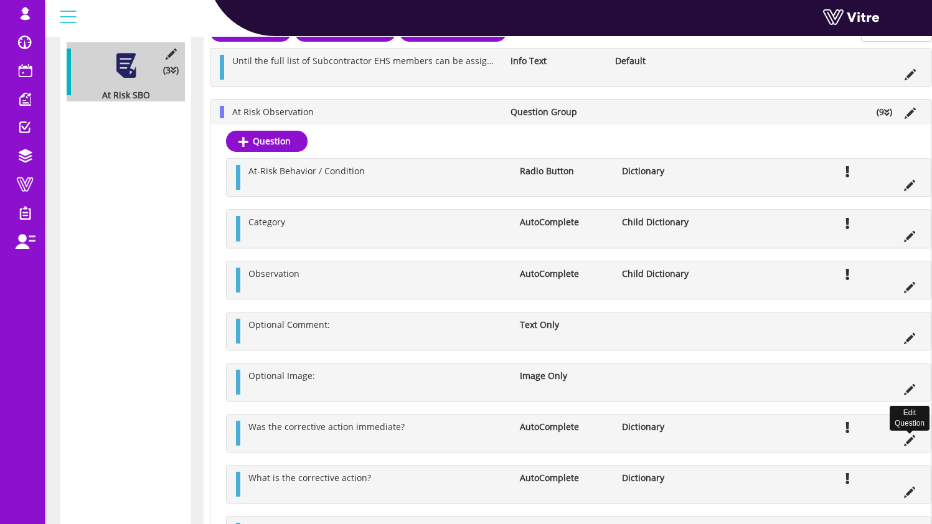
click at [906, 441] on icon at bounding box center [909, 440] width 11 height 11
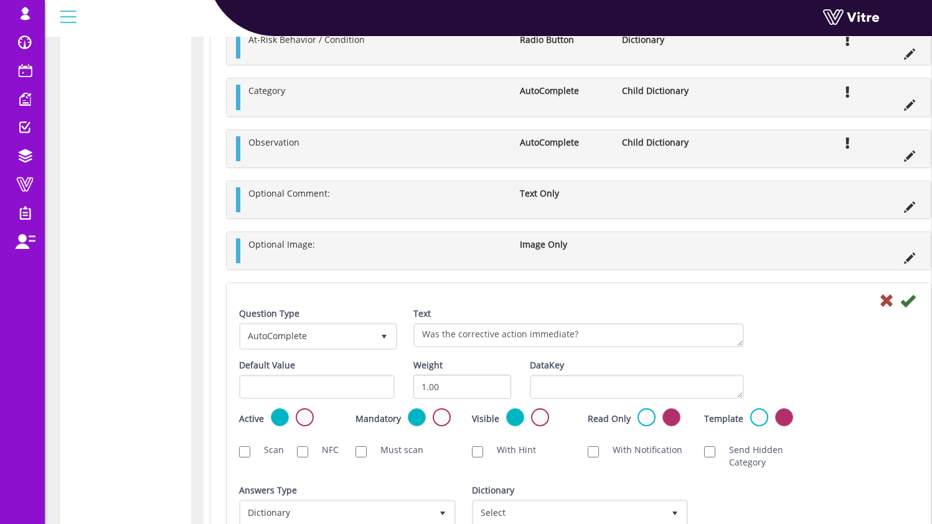
scroll to position [594, 0]
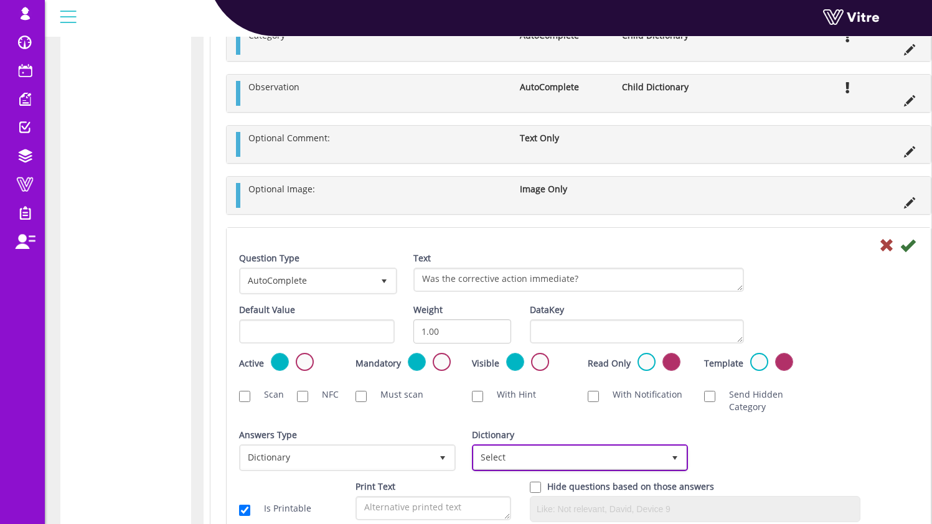
click at [575, 456] on span "Select" at bounding box center [569, 458] width 191 height 22
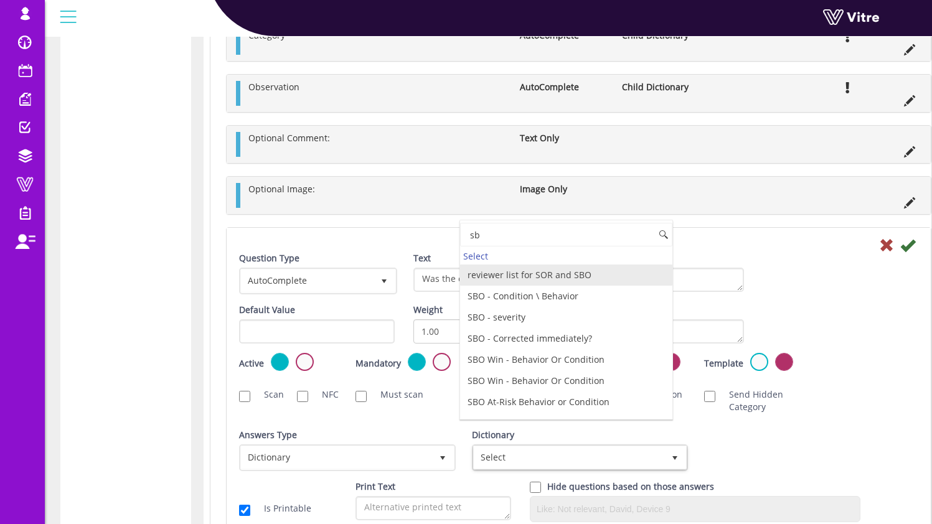
type input "s"
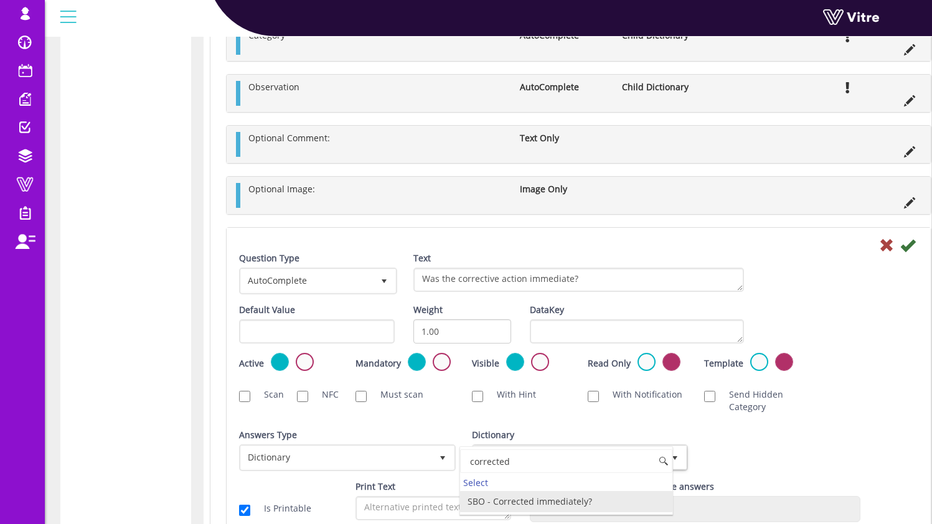
click at [584, 506] on li "SBO - Corrected immediately?" at bounding box center [566, 501] width 213 height 21
type input "corrected"
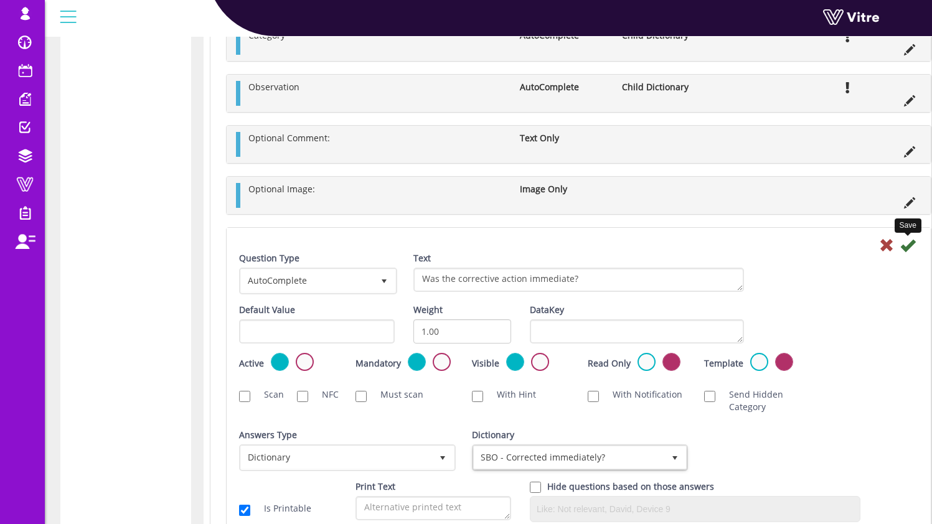
click at [912, 248] on icon at bounding box center [908, 245] width 15 height 15
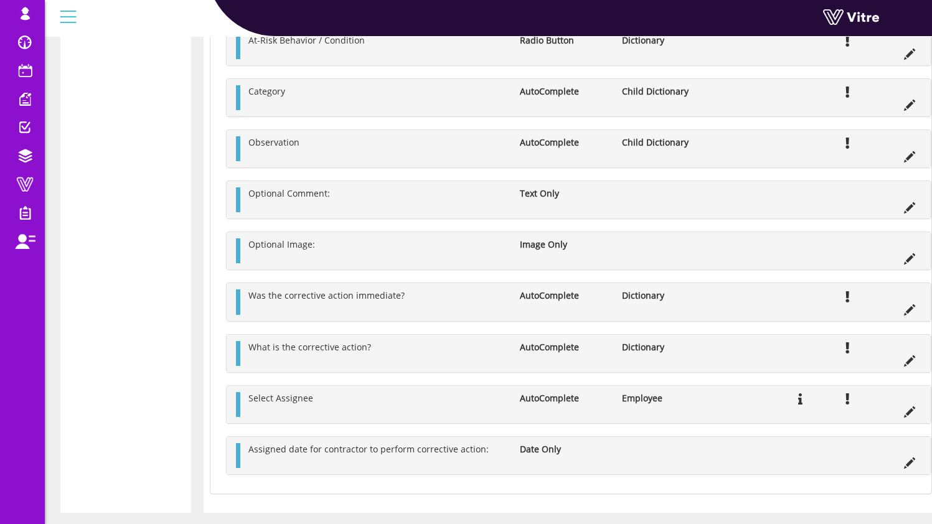
scroll to position [565, 0]
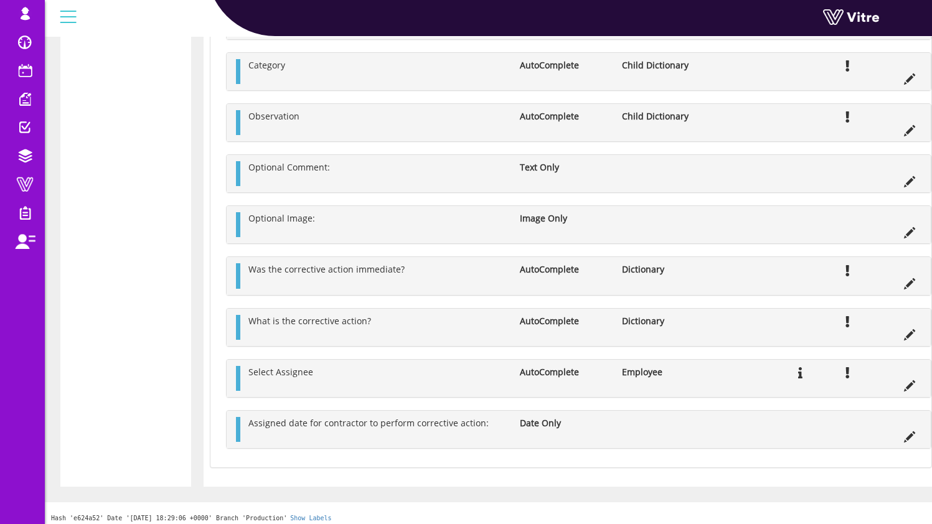
click at [915, 334] on li at bounding box center [910, 334] width 24 height 12
click at [907, 334] on icon at bounding box center [909, 334] width 11 height 11
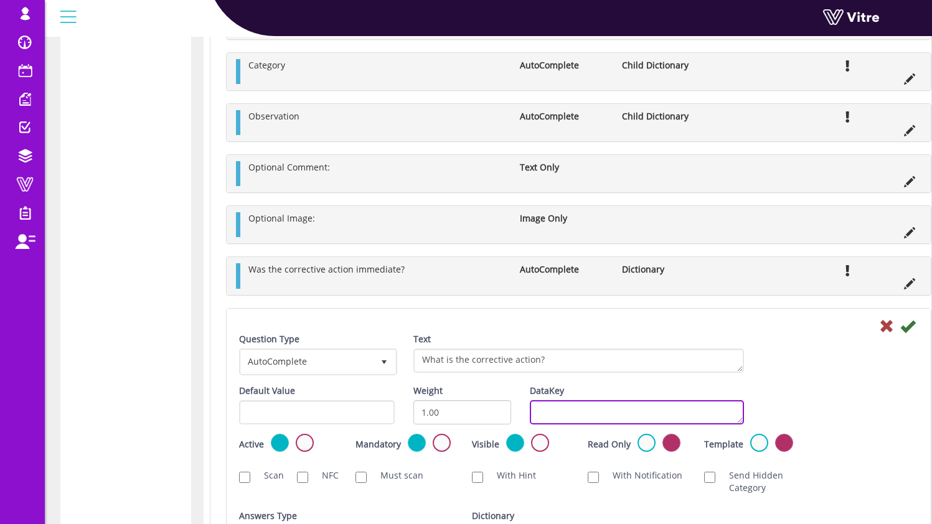
click at [578, 416] on textarea "DataKey" at bounding box center [637, 412] width 214 height 24
type textarea "s"
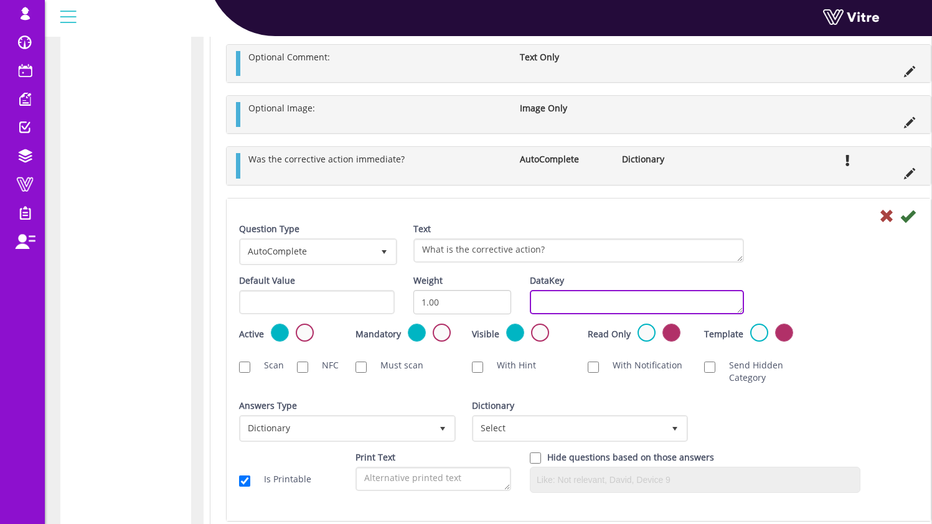
scroll to position [681, 0]
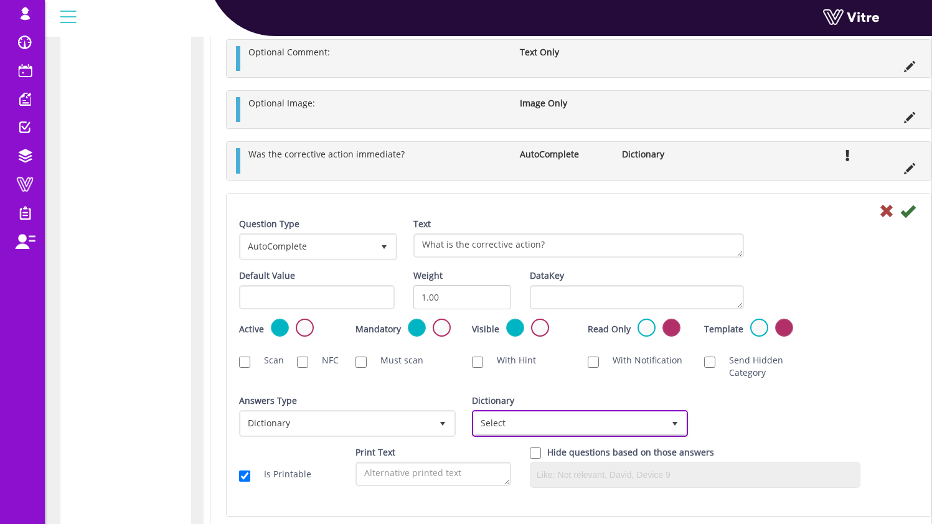
click at [520, 423] on span "Select" at bounding box center [569, 423] width 191 height 22
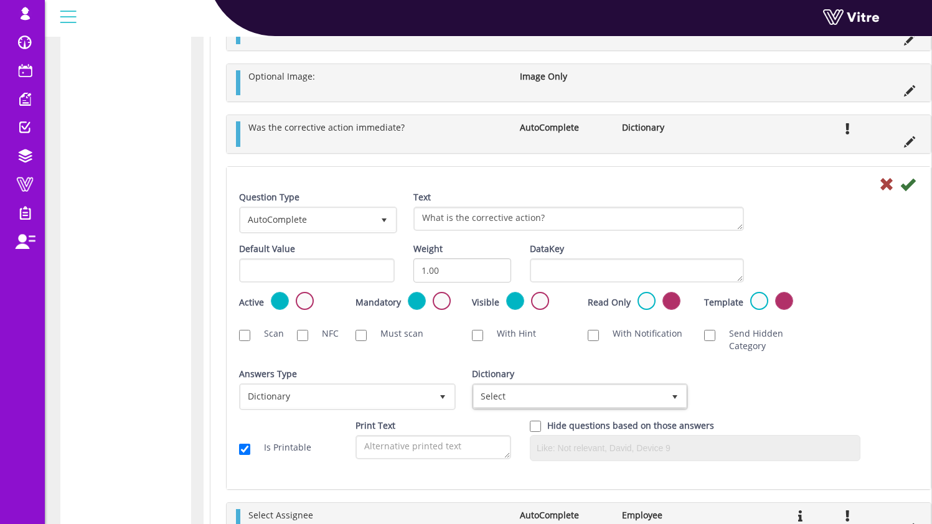
type input "correct"
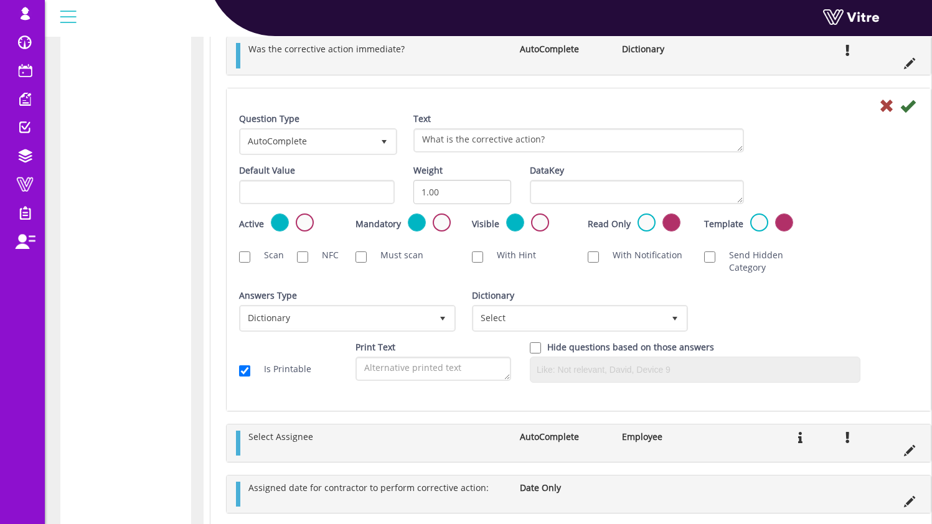
scroll to position [816, 0]
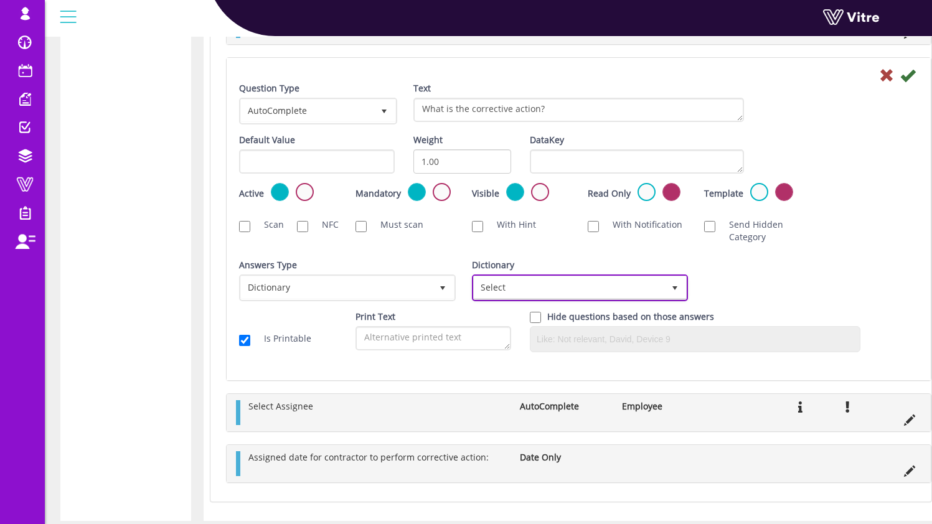
click at [598, 292] on span "Select" at bounding box center [569, 288] width 191 height 22
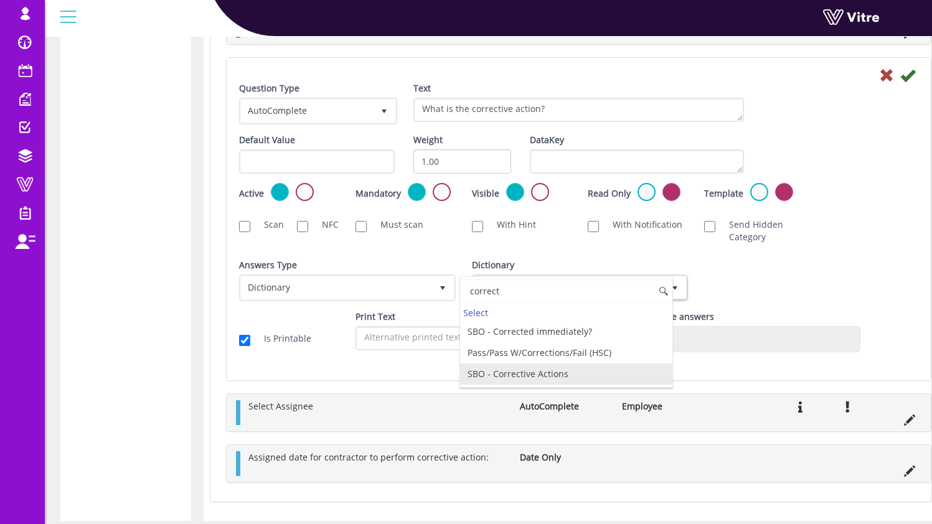
click at [569, 373] on li "SBO - Corrective Actions" at bounding box center [566, 374] width 213 height 21
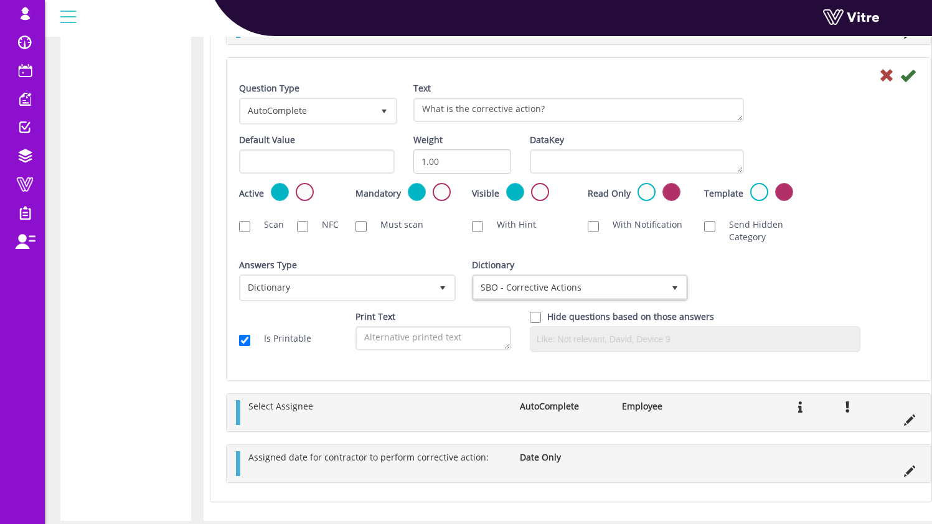
click at [816, 281] on div "Answers Type Dictionary 1 Answers Type Dictionary 1 Module Select Form Context …" at bounding box center [579, 285] width 698 height 52
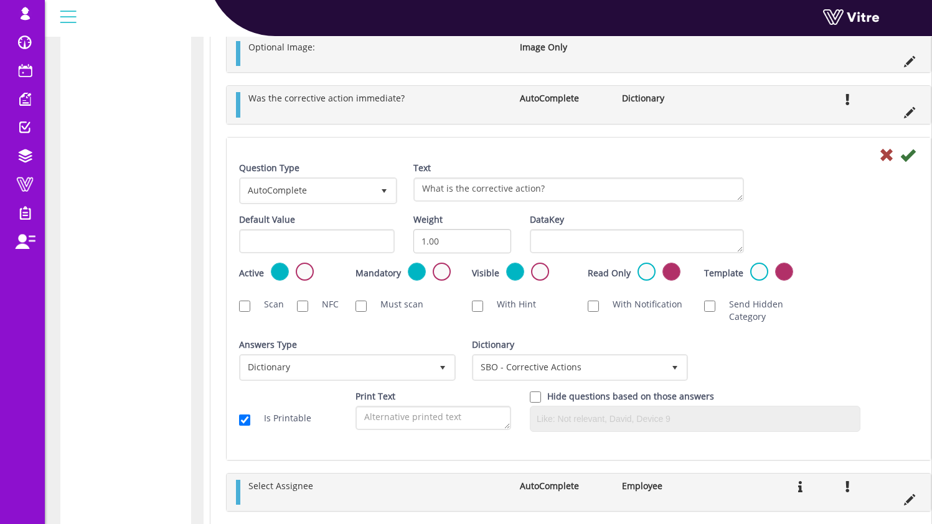
scroll to position [641, 0]
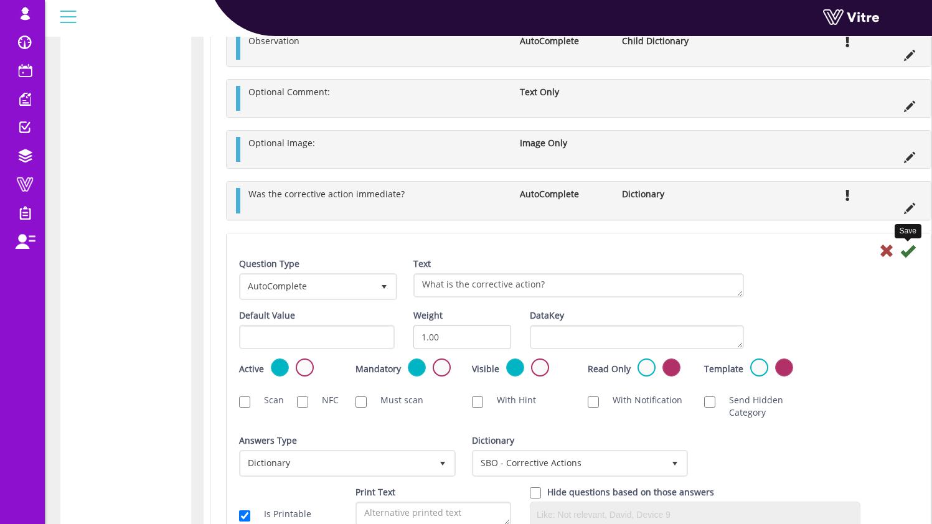
click at [911, 250] on icon at bounding box center [908, 251] width 15 height 15
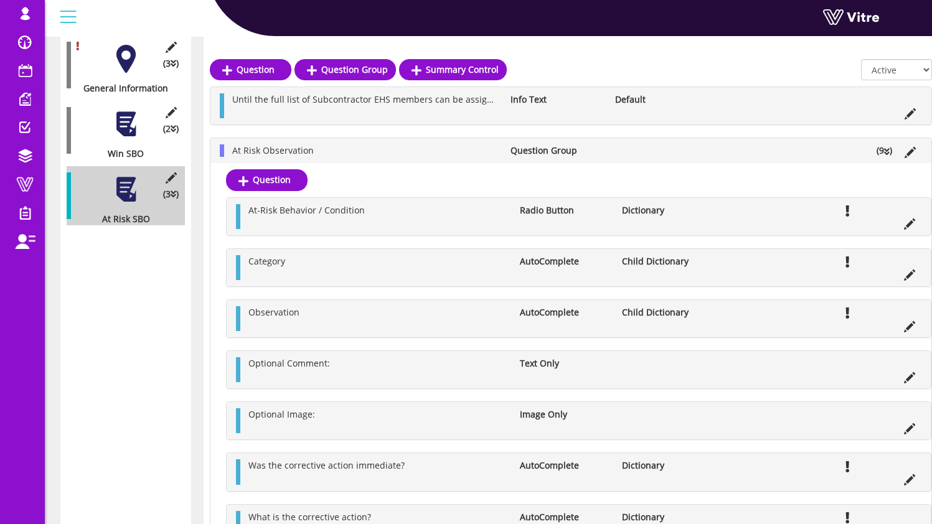
scroll to position [282, 0]
click at [121, 130] on div "(2 ) Win SBO" at bounding box center [126, 131] width 118 height 59
click at [128, 111] on div at bounding box center [126, 125] width 28 height 28
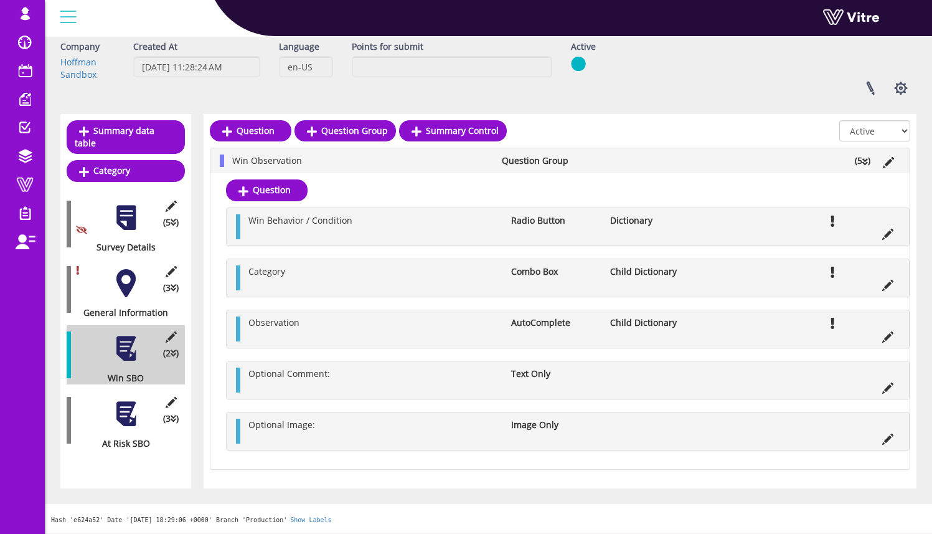
scroll to position [0, 0]
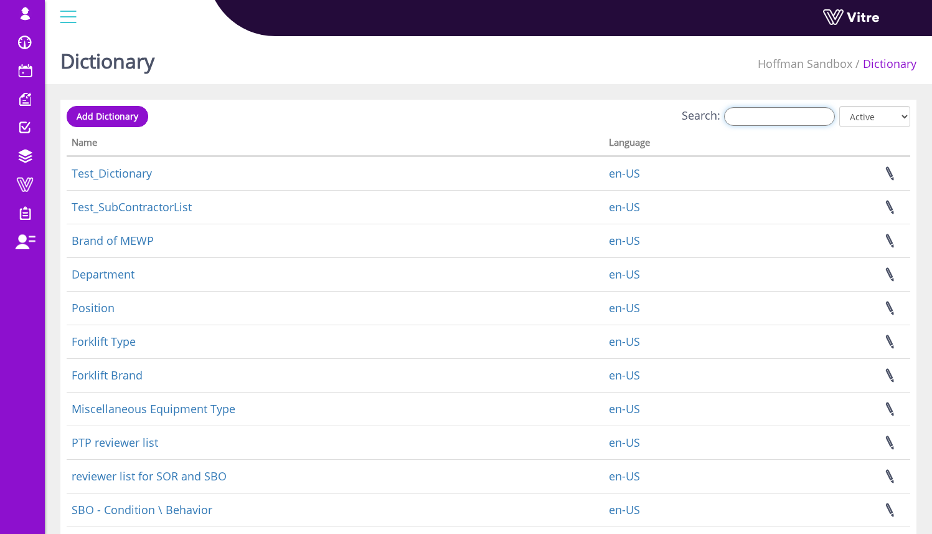
click at [765, 125] on input "Search:" at bounding box center [779, 116] width 111 height 19
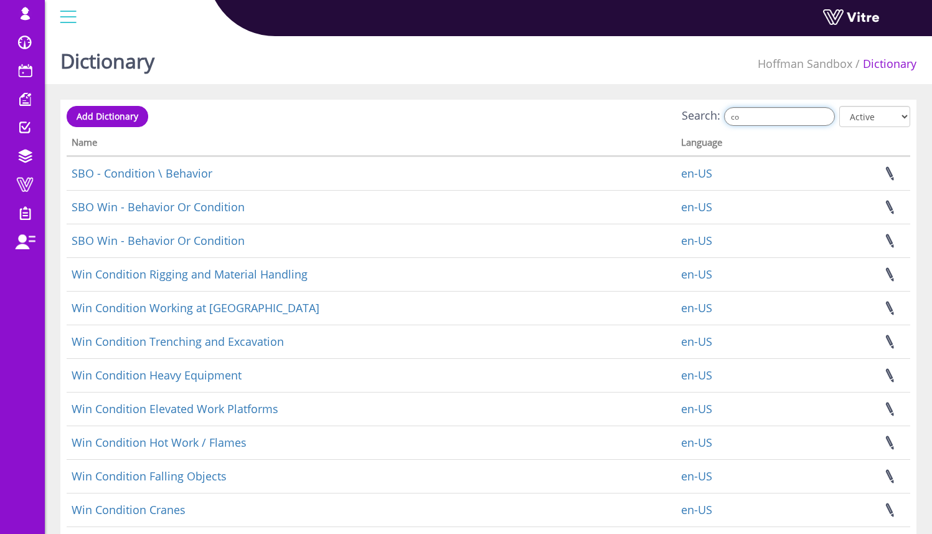
type input "c"
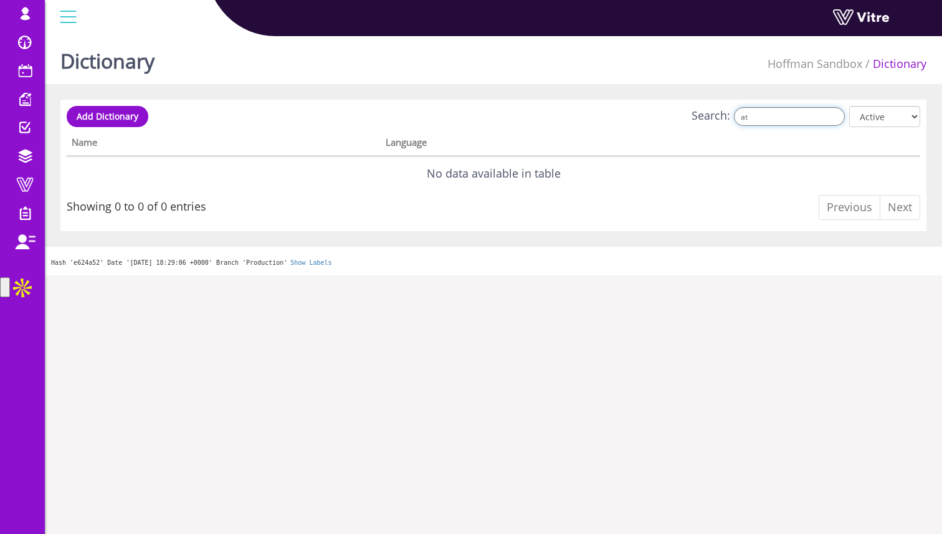
type input "a"
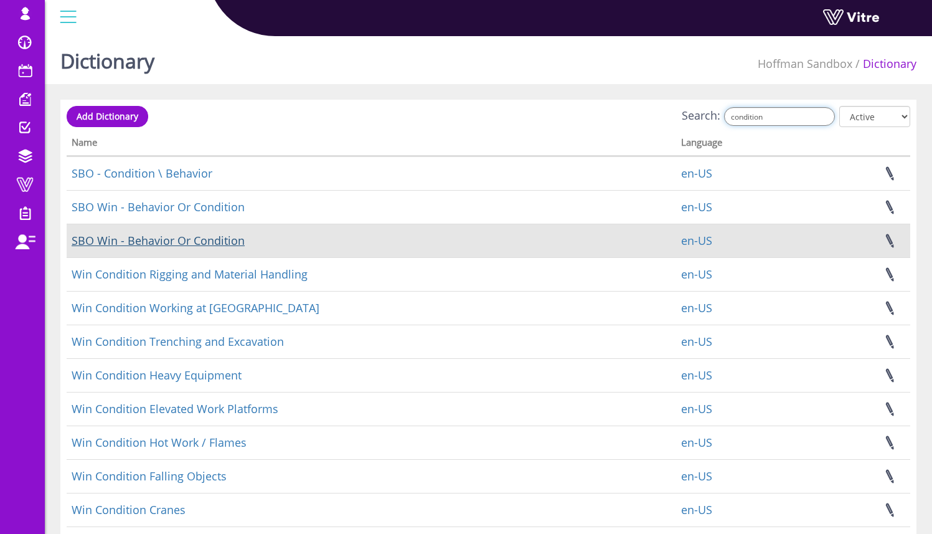
type input "condition"
click at [189, 244] on link "SBO Win - Behavior Or Condition" at bounding box center [158, 240] width 173 height 15
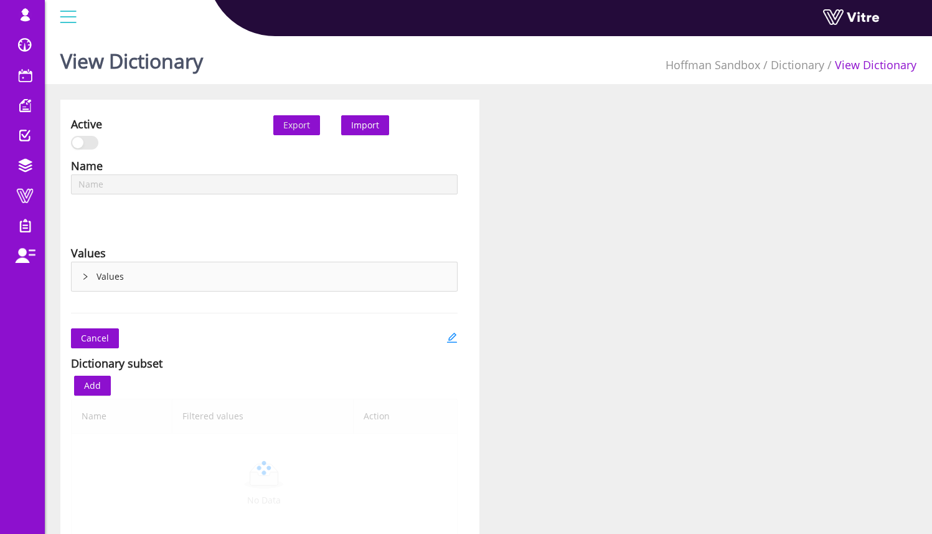
type input "SBO Win - Behavior Or Condition"
click at [143, 281] on div "Values" at bounding box center [264, 276] width 385 height 29
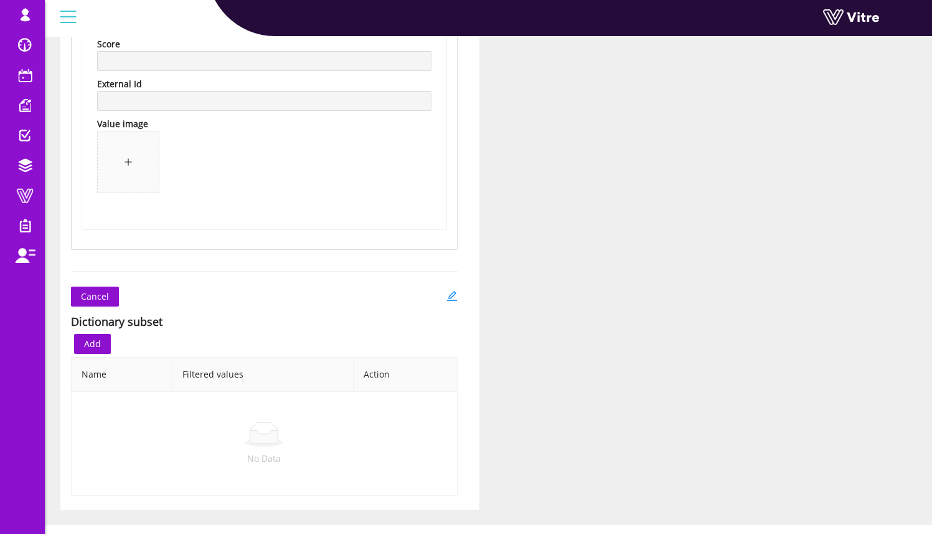
scroll to position [981, 0]
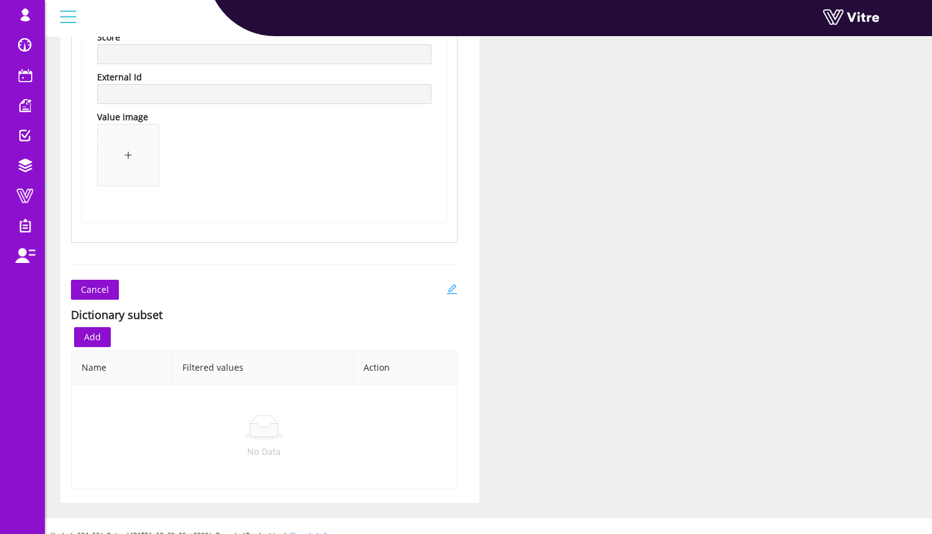
click at [448, 290] on icon "edit" at bounding box center [452, 289] width 10 height 10
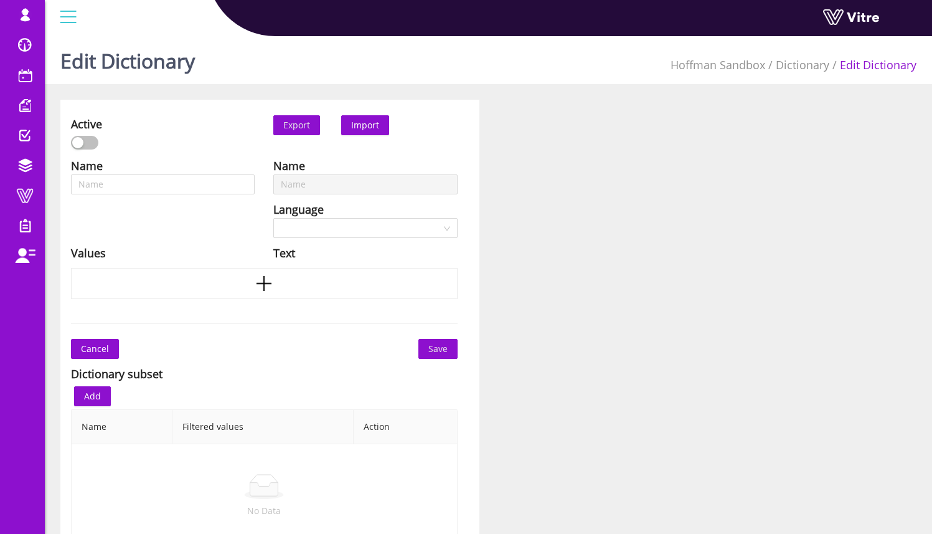
type input "SBO Win - Behavior Or Condition"
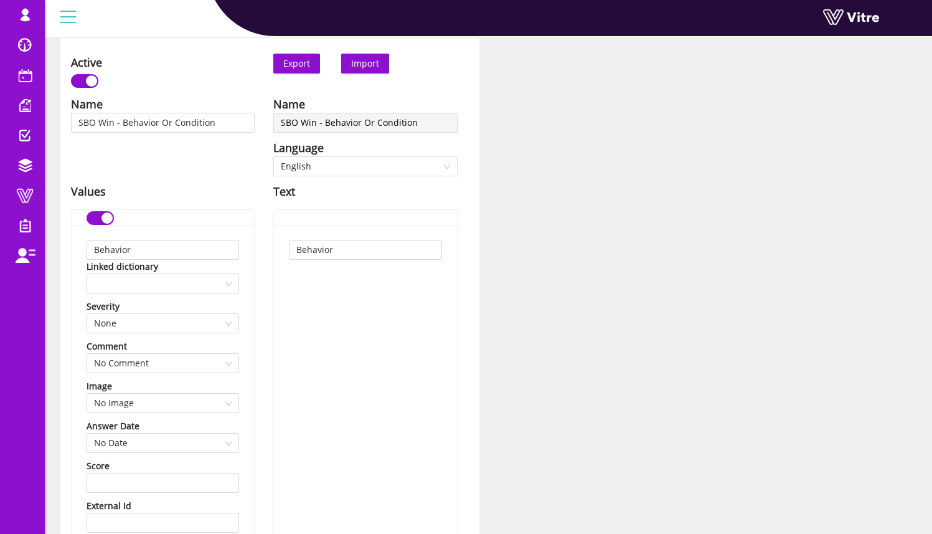
scroll to position [83, 0]
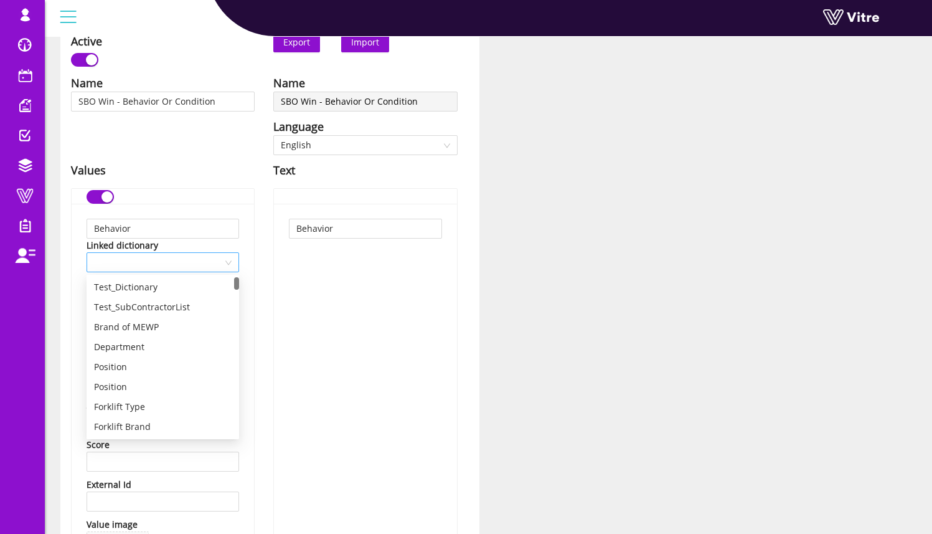
click at [237, 262] on div at bounding box center [163, 262] width 153 height 20
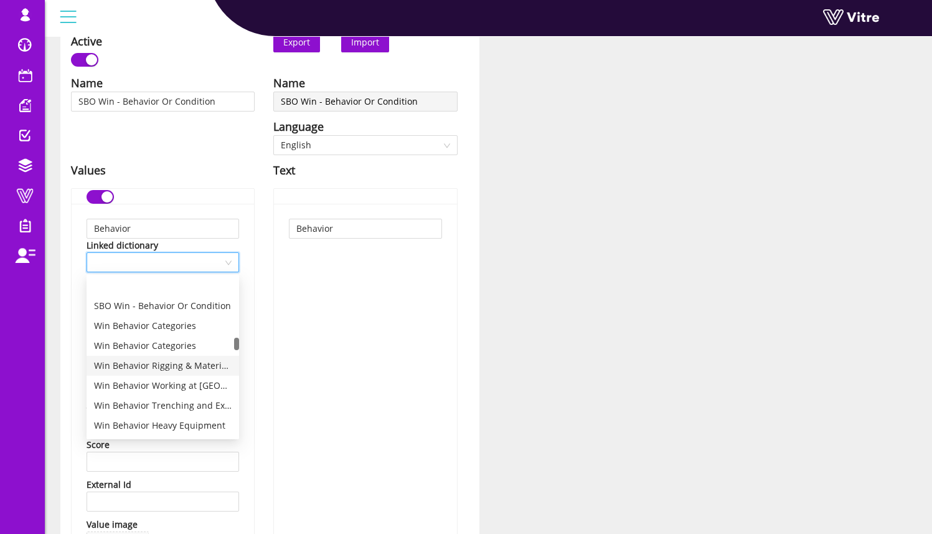
scroll to position [1411, 0]
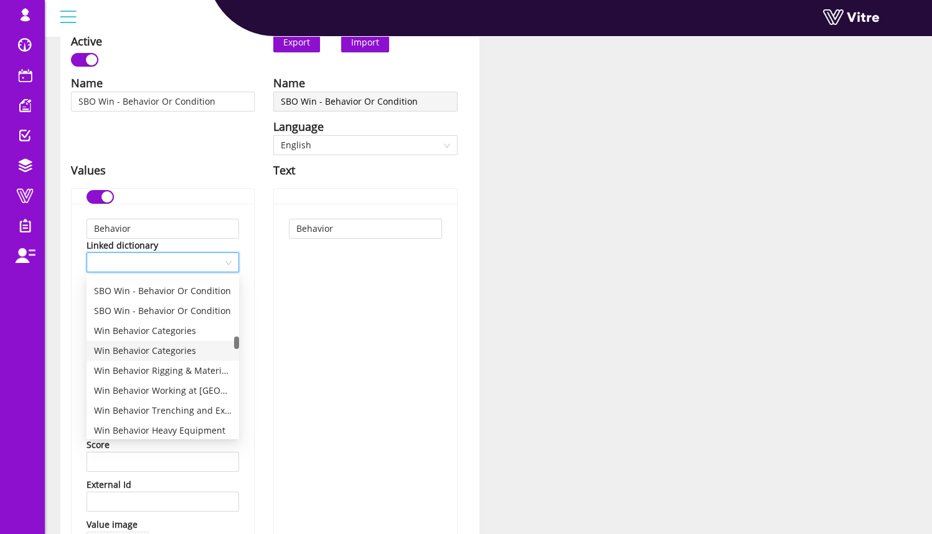
click at [199, 346] on div "Win Behavior Categories" at bounding box center [163, 351] width 138 height 14
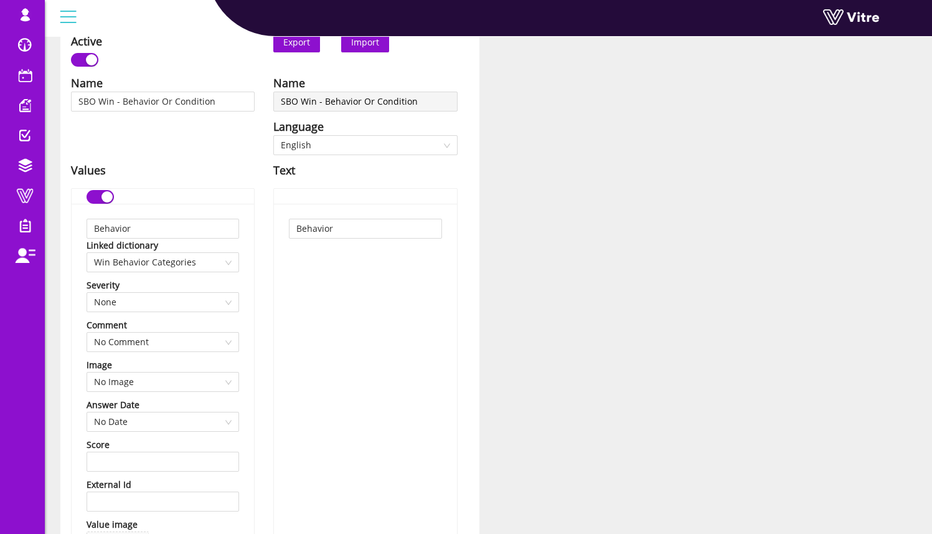
click at [331, 303] on div "Behavior" at bounding box center [365, 417] width 182 height 426
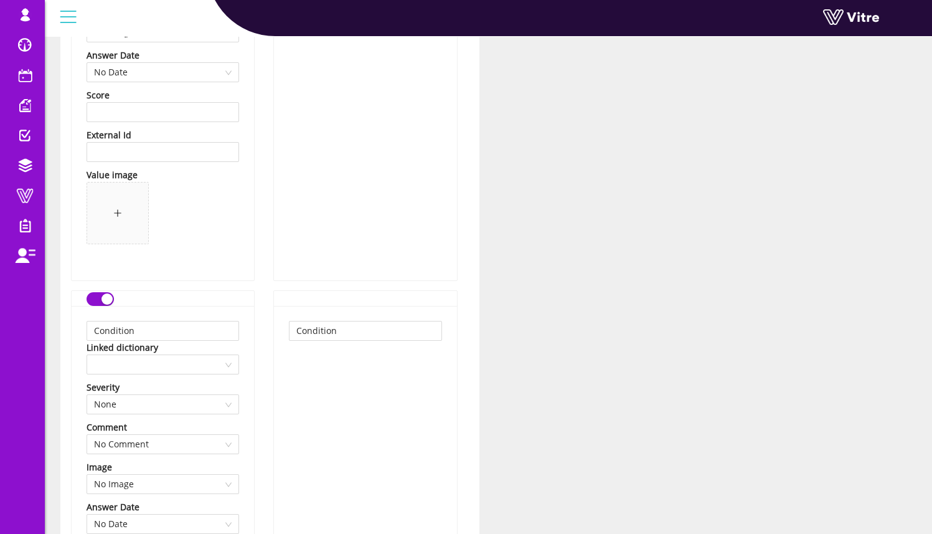
scroll to position [446, 0]
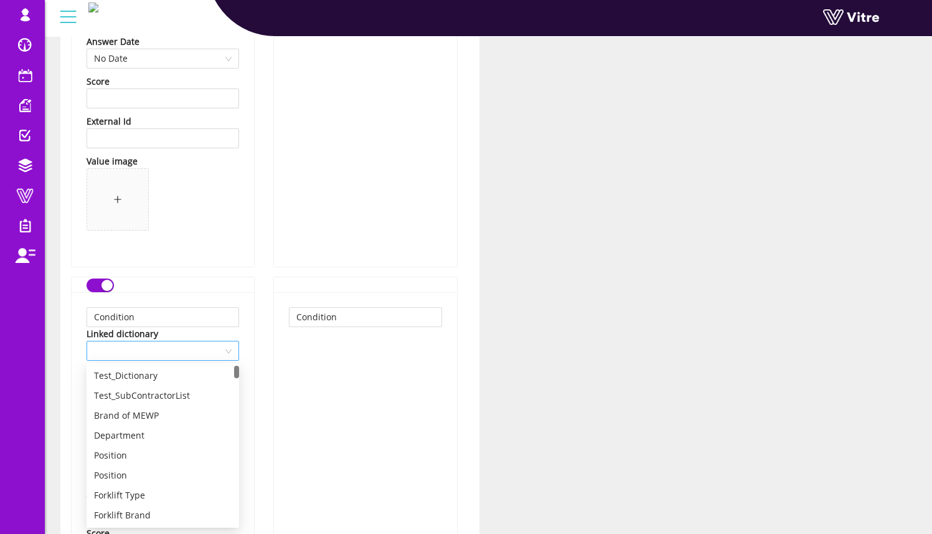
click at [194, 355] on span at bounding box center [163, 350] width 138 height 19
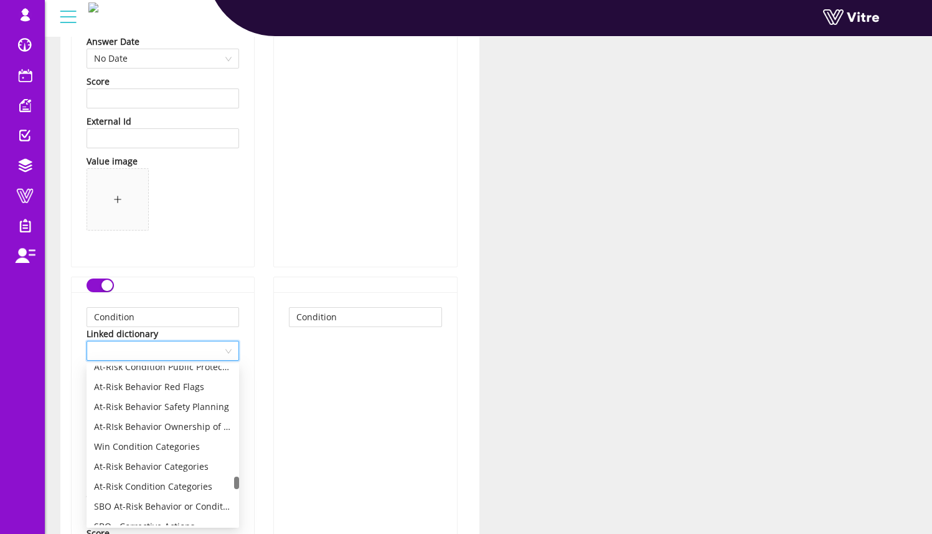
scroll to position [2500, 0]
click at [182, 445] on div "Win Condition Categories" at bounding box center [163, 446] width 138 height 14
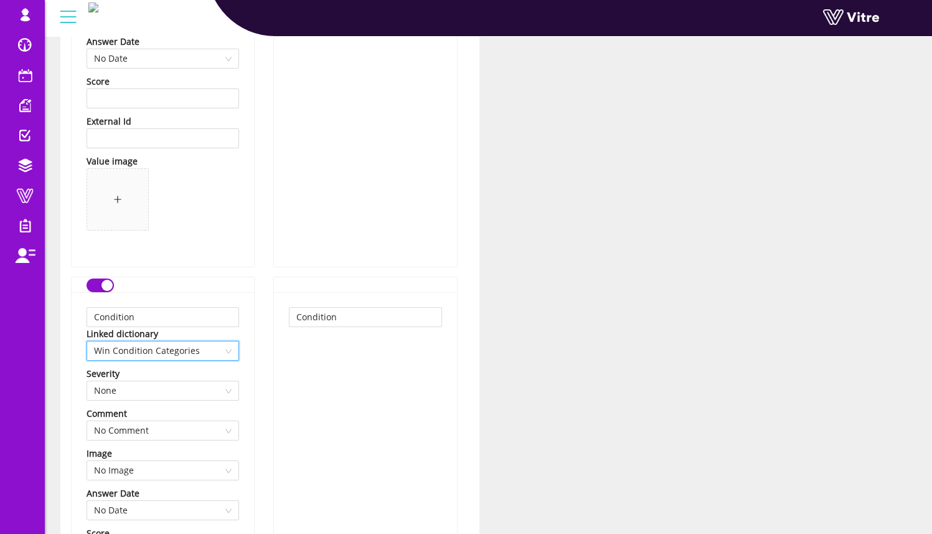
click at [267, 404] on div "Name SBO Win - Behavior Or Condition Language English Text Behavior Condition" at bounding box center [365, 220] width 202 height 1018
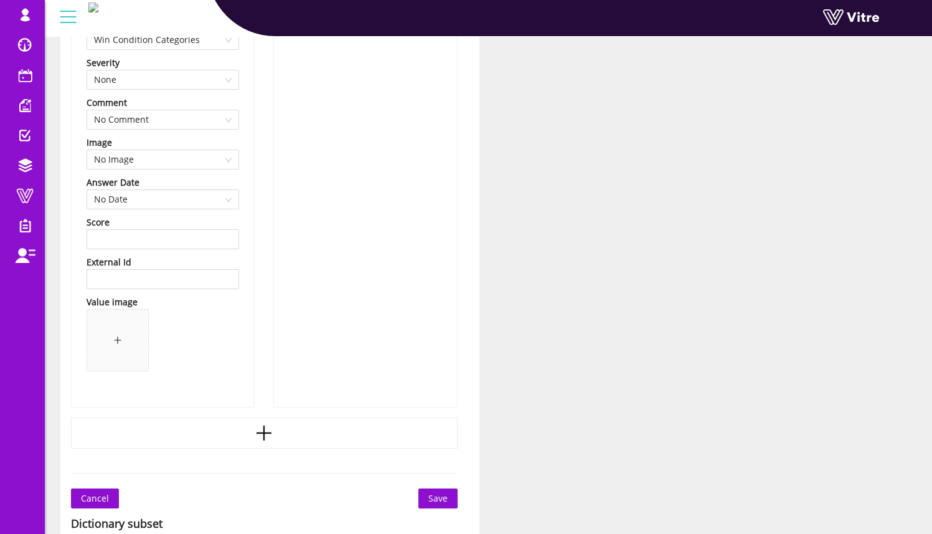
scroll to position [777, 0]
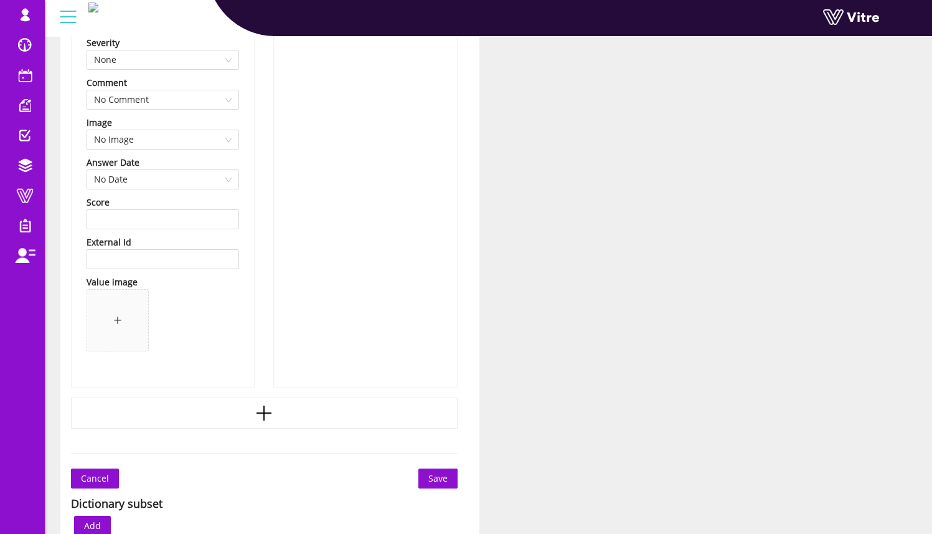
click at [444, 475] on span "Save" at bounding box center [437, 478] width 19 height 14
